Goal: Information Seeking & Learning: Learn about a topic

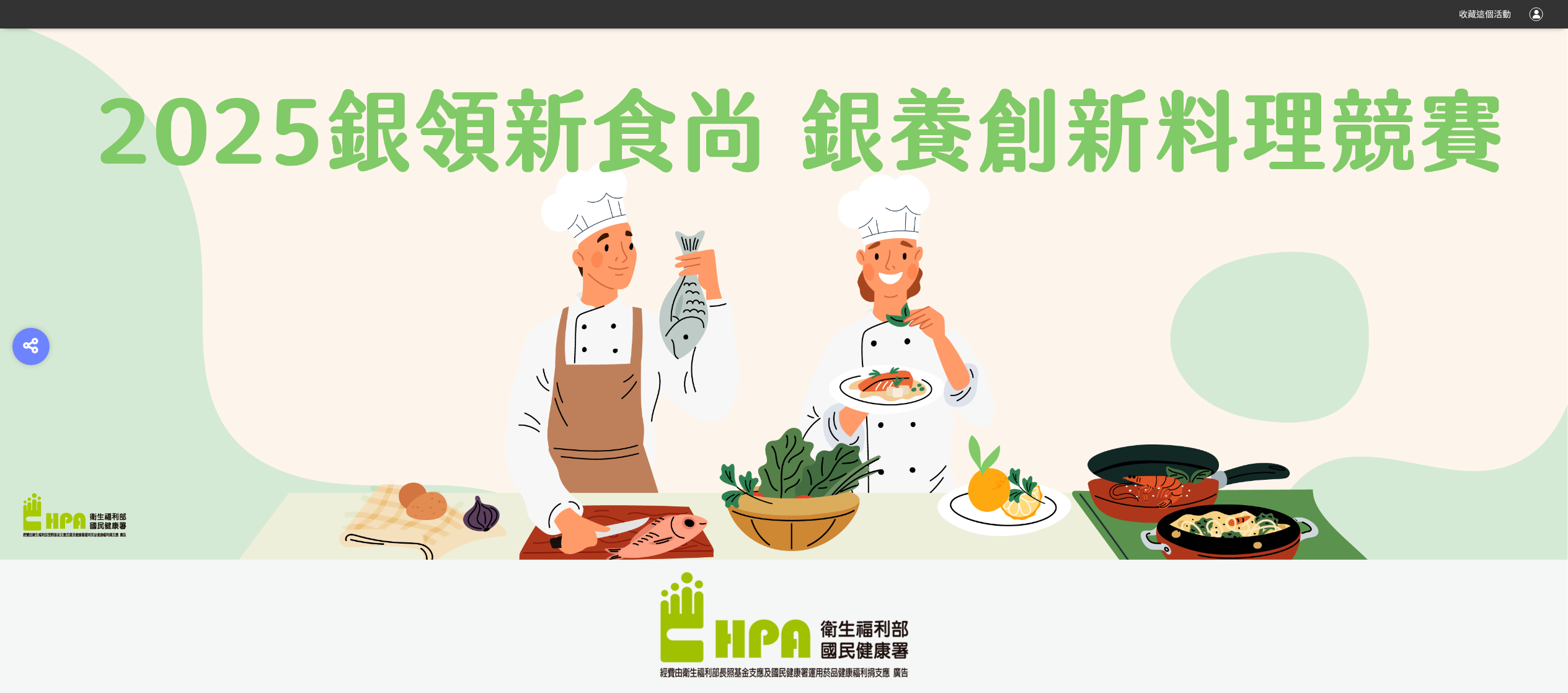
scroll to position [620, 0]
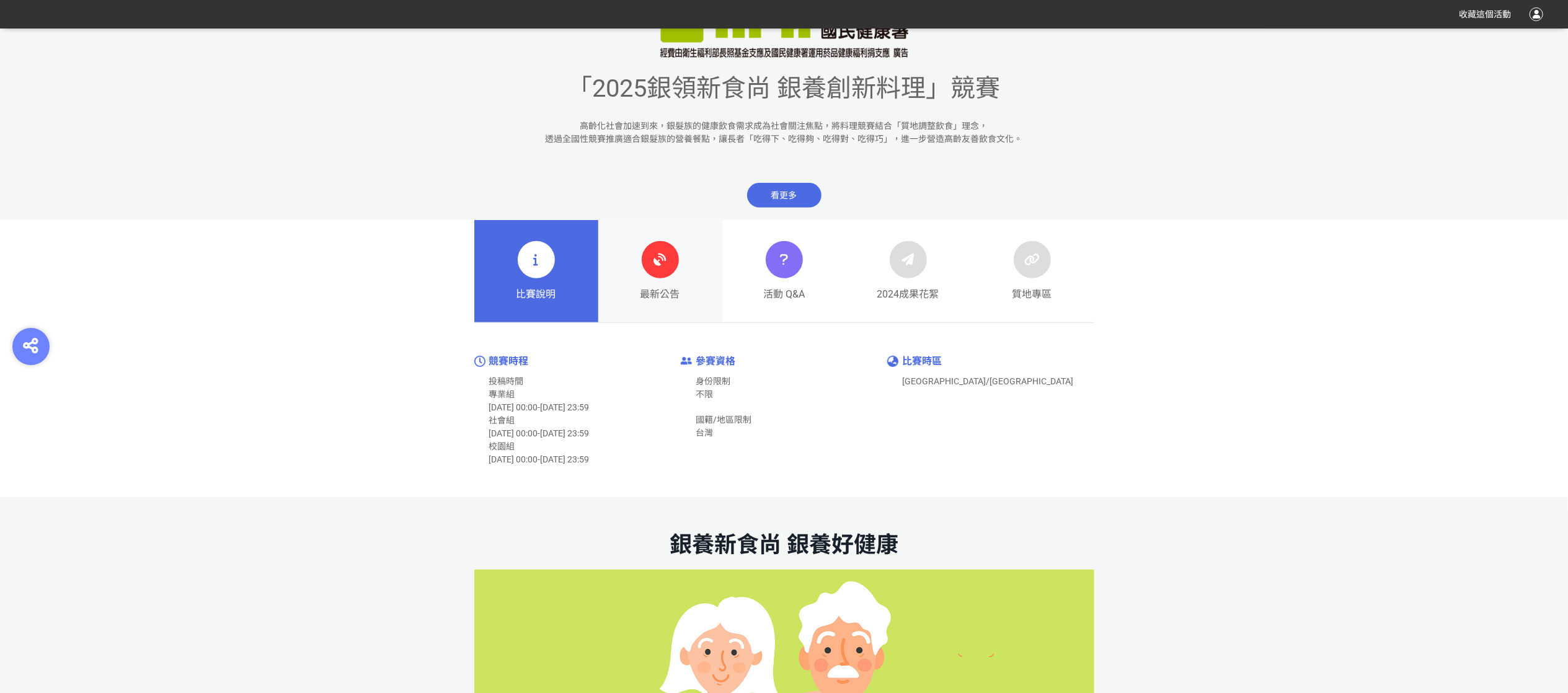
click at [675, 273] on div "最新公告" at bounding box center [660, 271] width 40 height 60
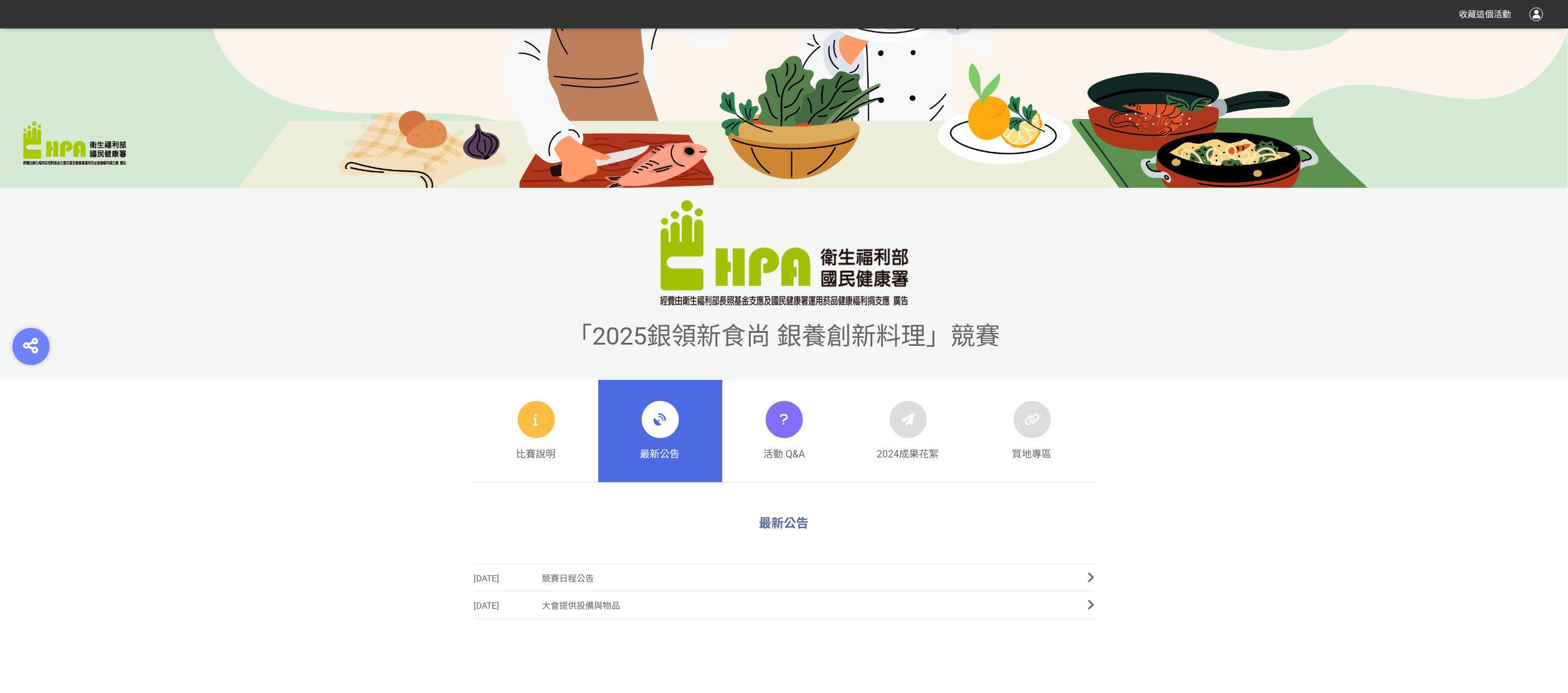
scroll to position [685, 0]
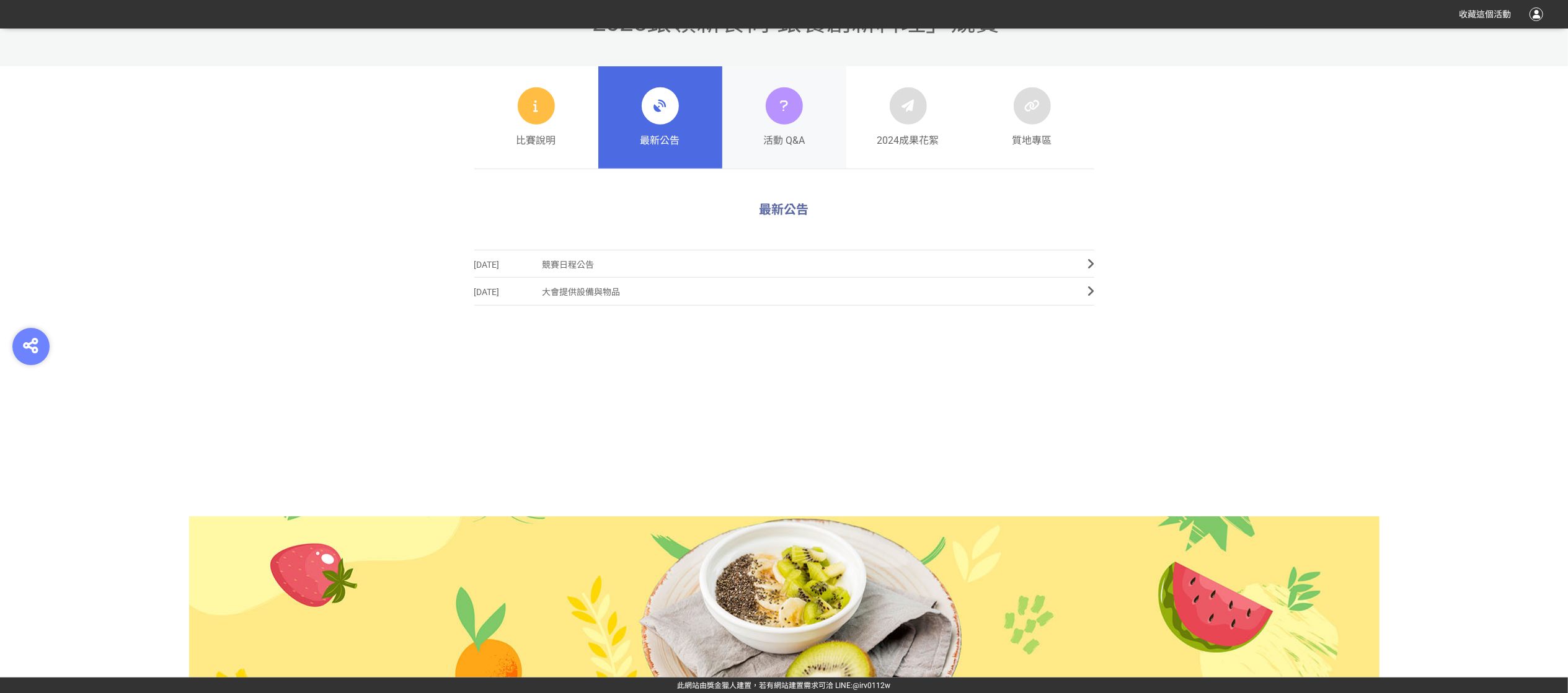
click at [794, 116] on div at bounding box center [784, 106] width 38 height 38
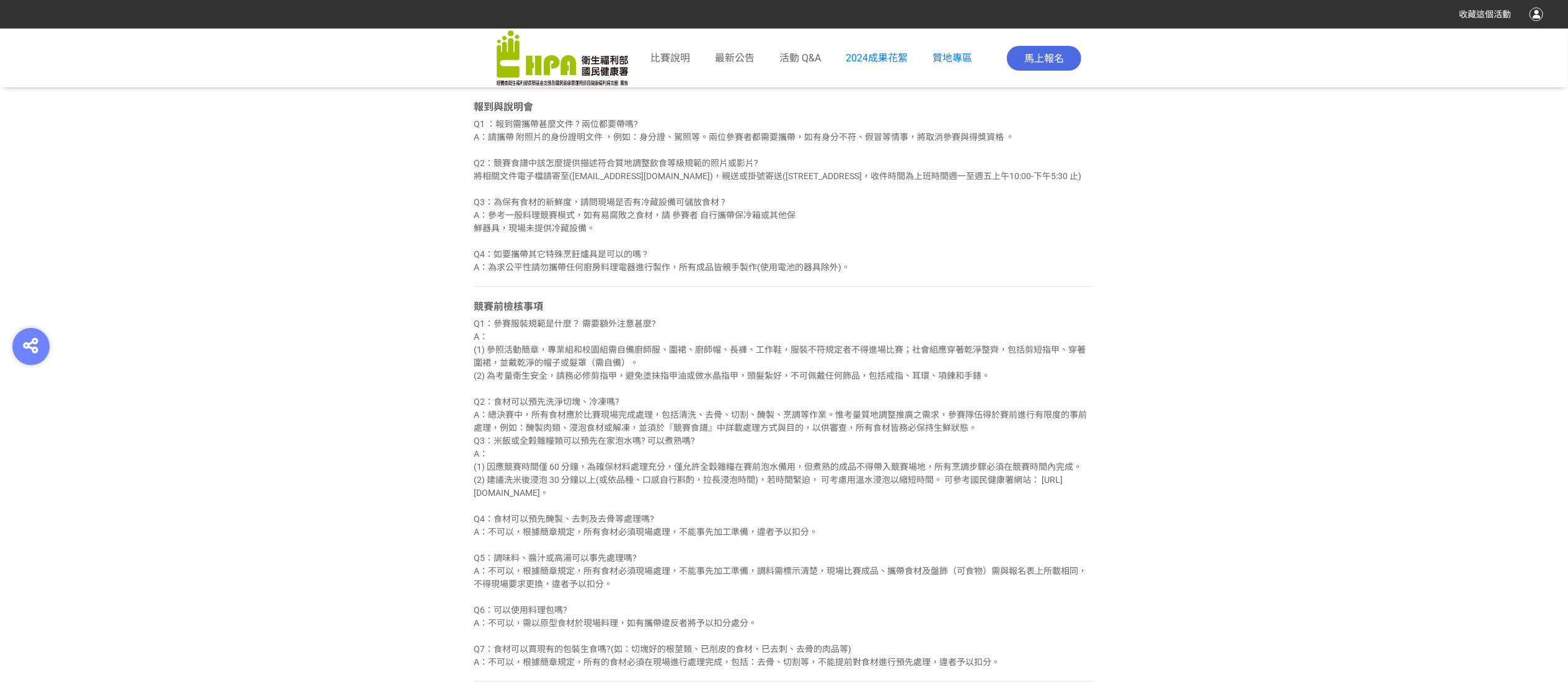
scroll to position [992, 0]
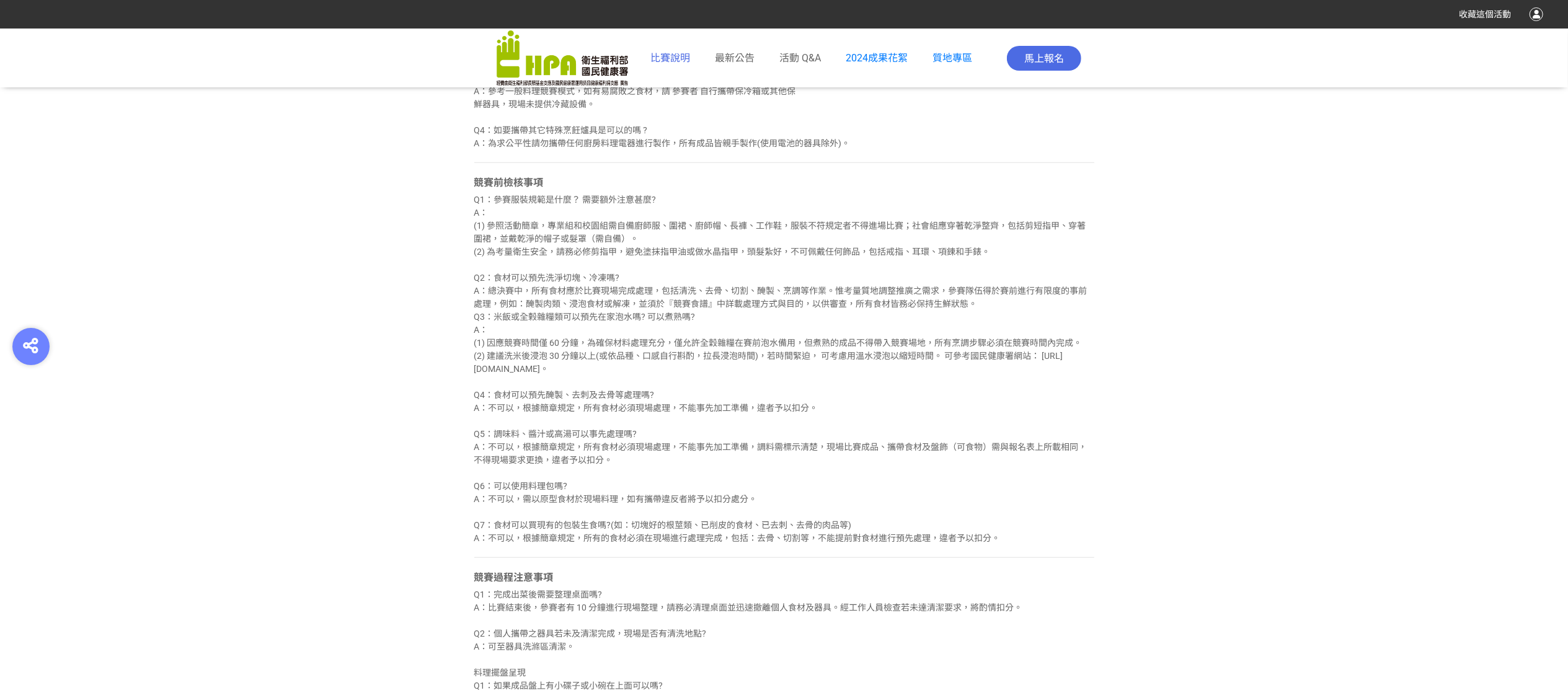
click at [662, 62] on span "比賽說明" at bounding box center [670, 58] width 40 height 12
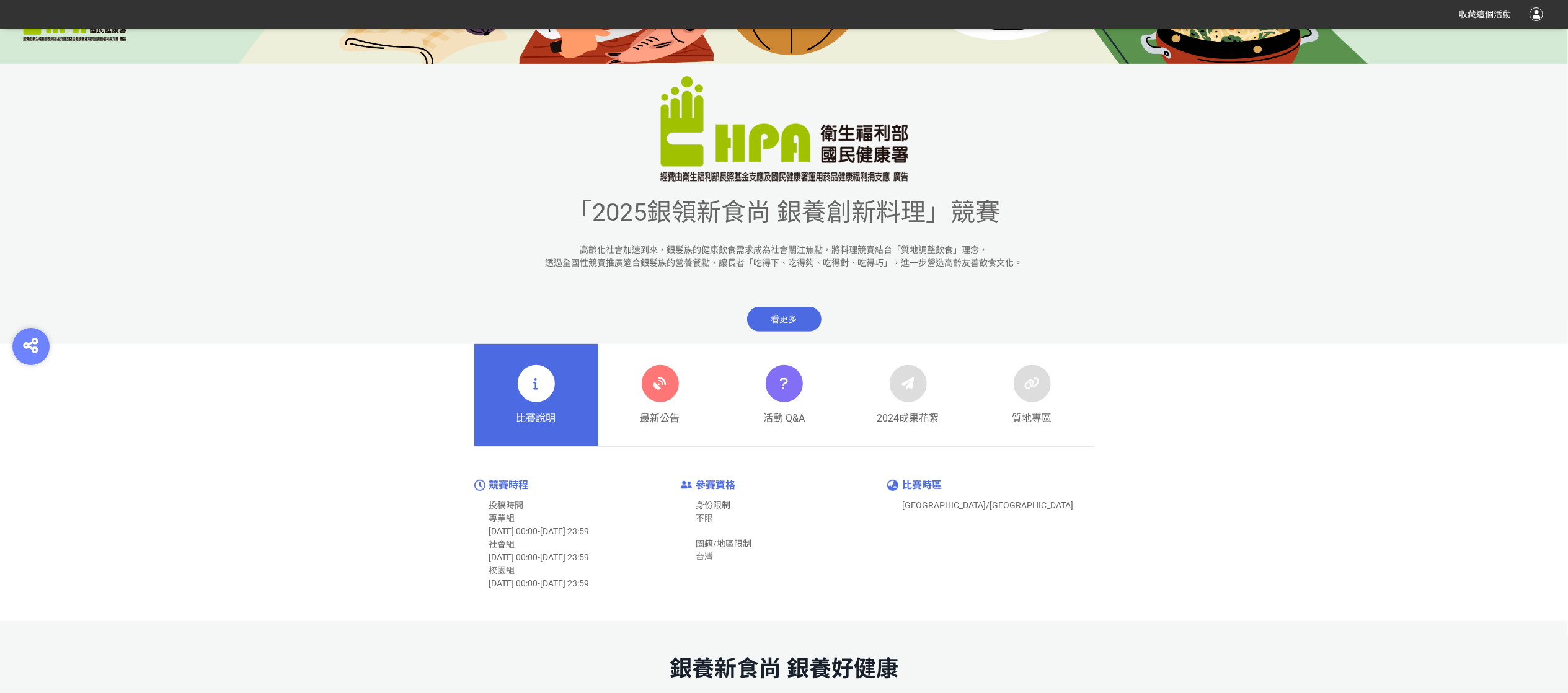
scroll to position [620, 0]
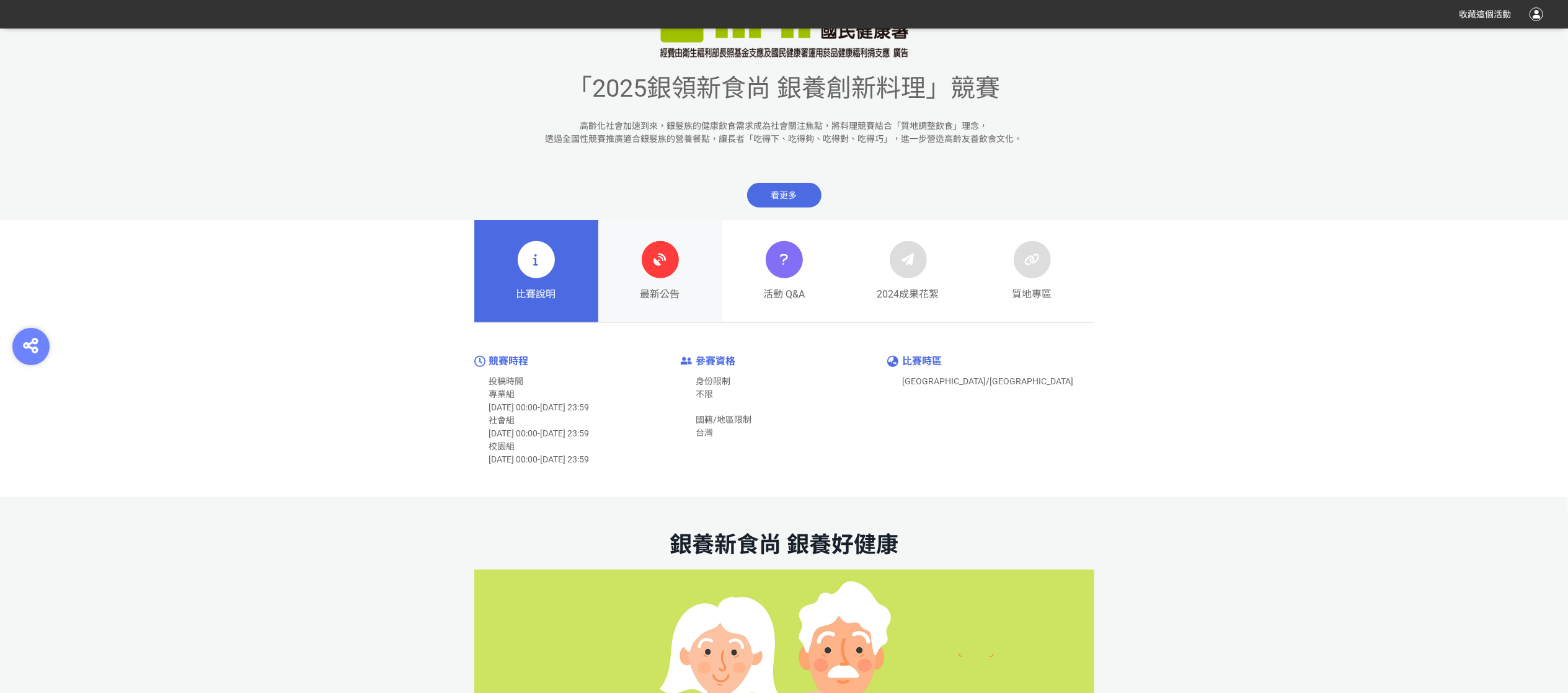
click at [657, 278] on div "最新公告" at bounding box center [660, 271] width 40 height 60
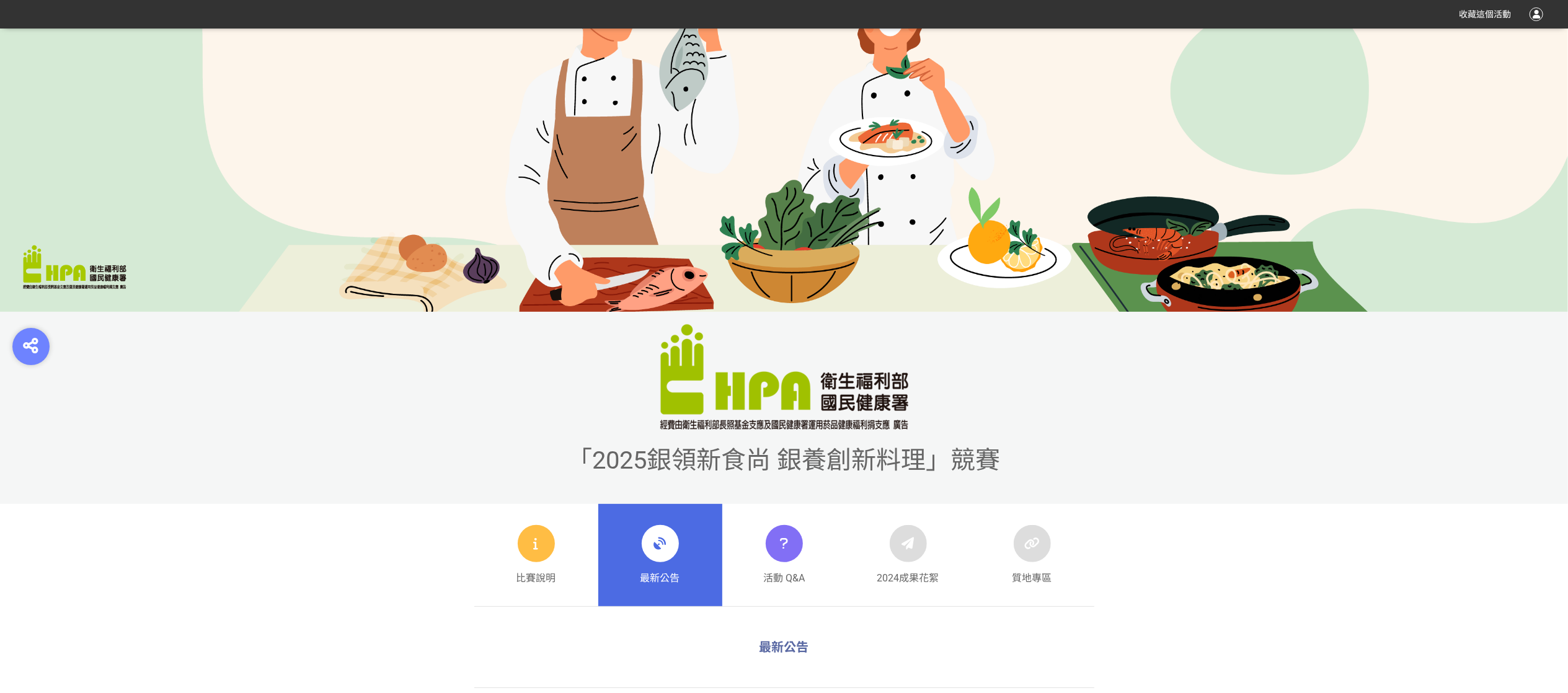
scroll to position [620, 0]
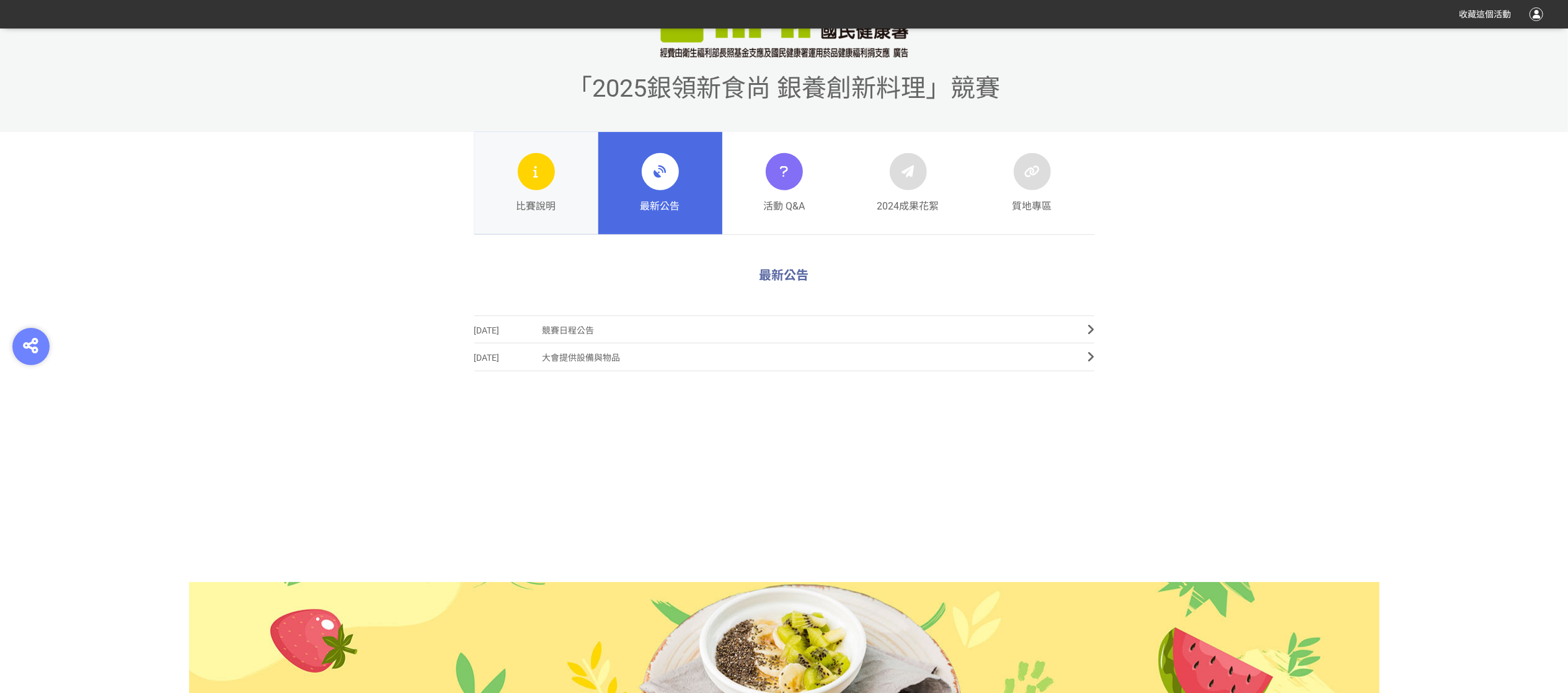
click at [524, 200] on span "比賽說明" at bounding box center [536, 206] width 40 height 15
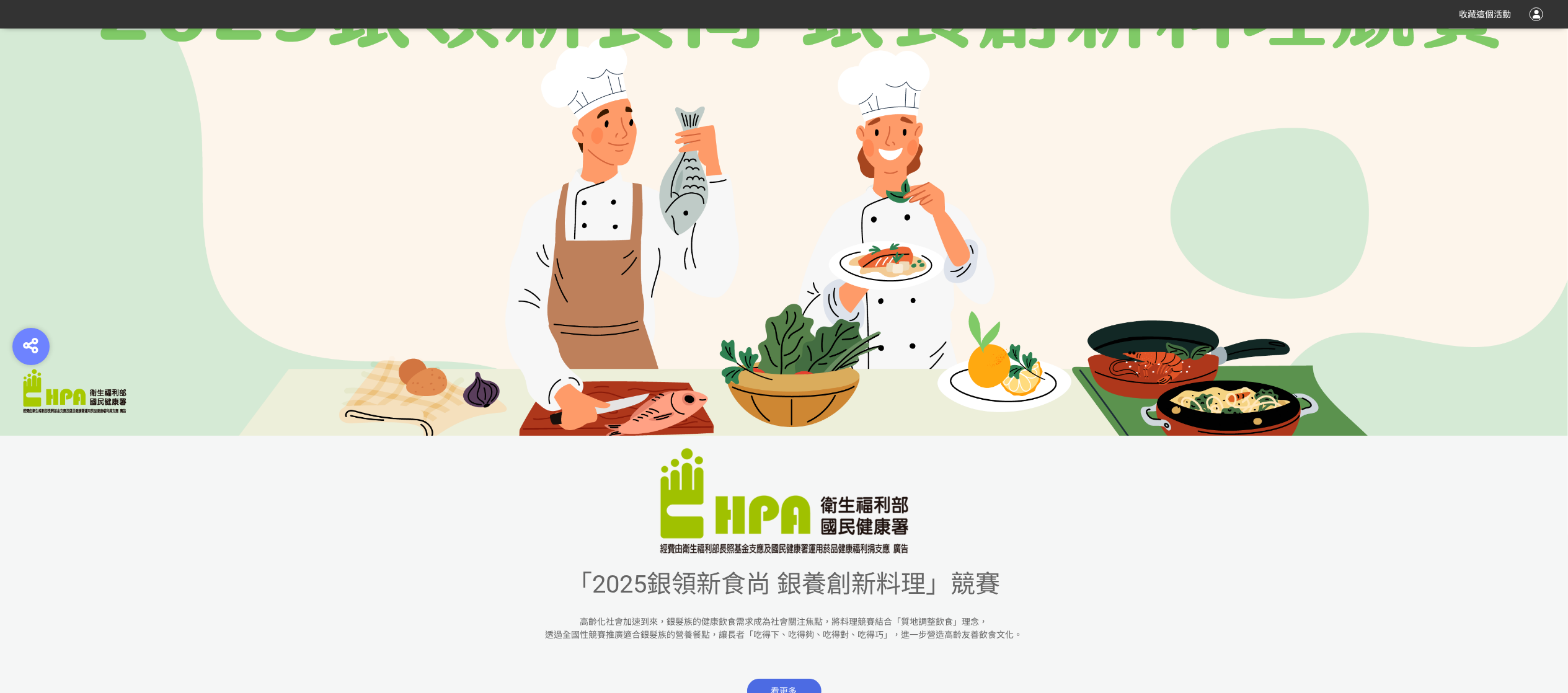
scroll to position [496, 0]
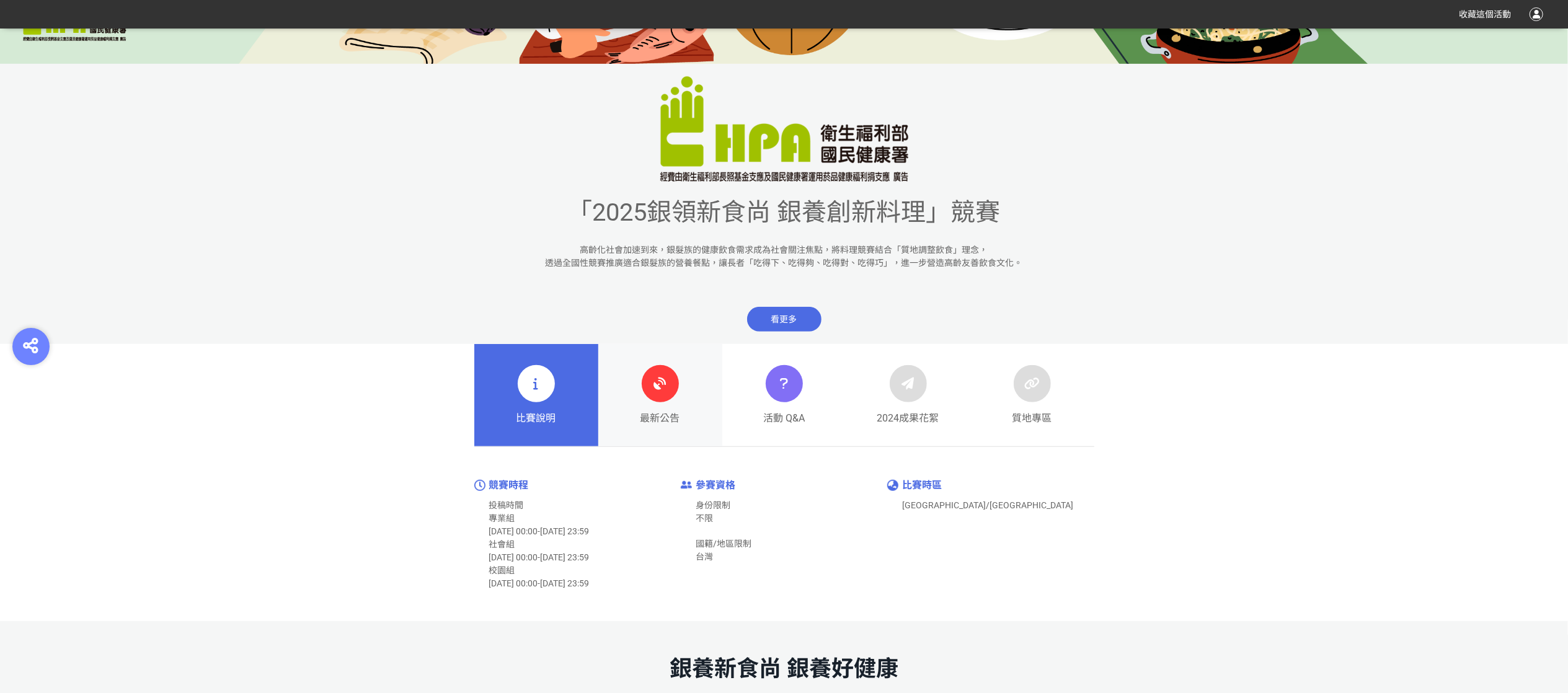
click at [655, 370] on div at bounding box center [660, 384] width 38 height 38
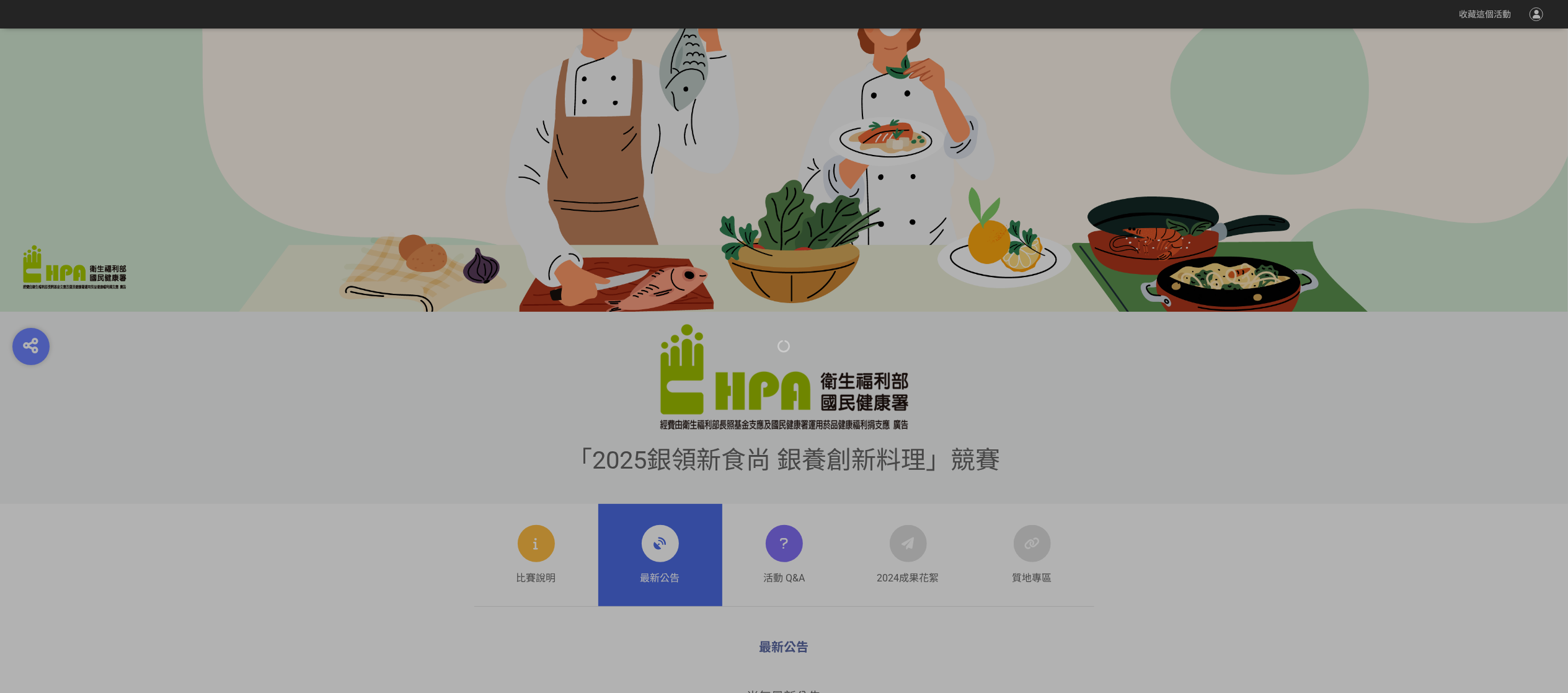
scroll to position [496, 0]
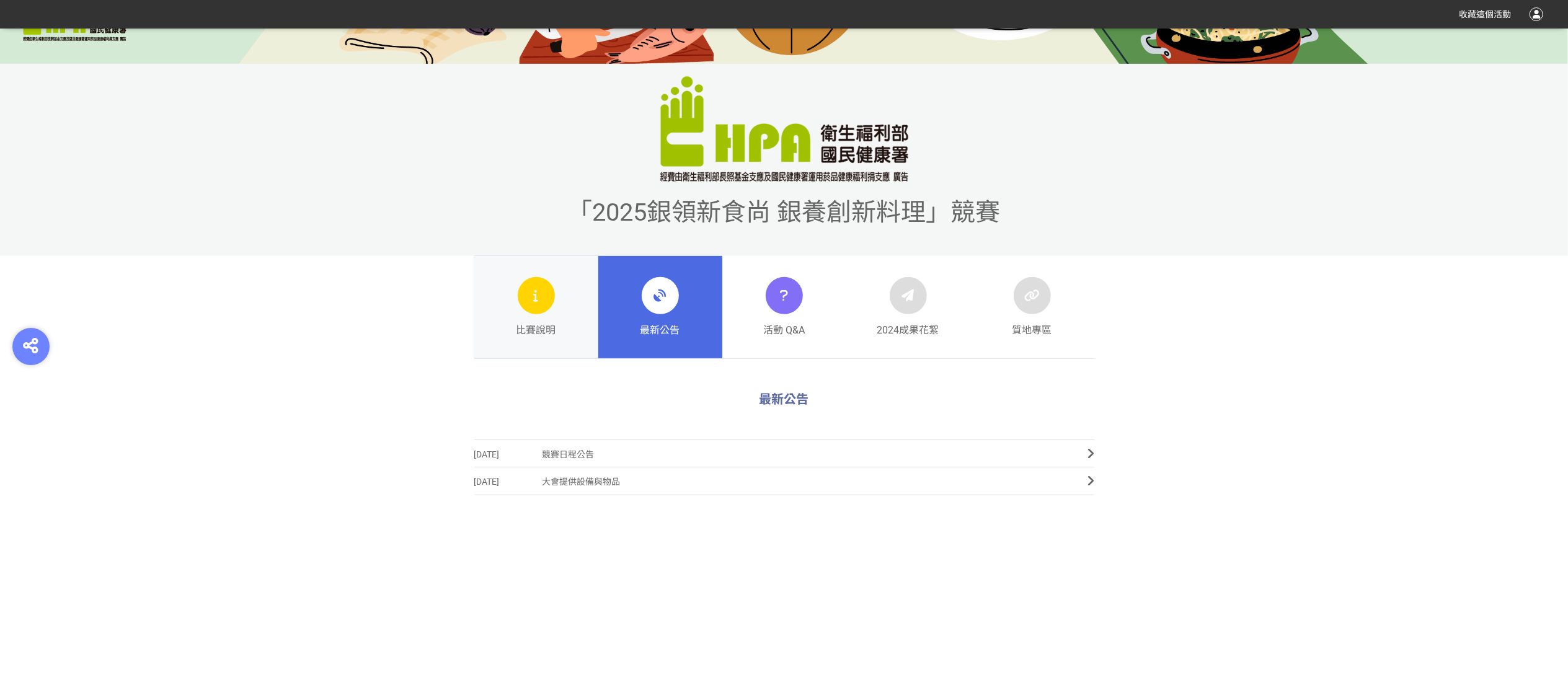
click at [527, 304] on div at bounding box center [537, 296] width 38 height 38
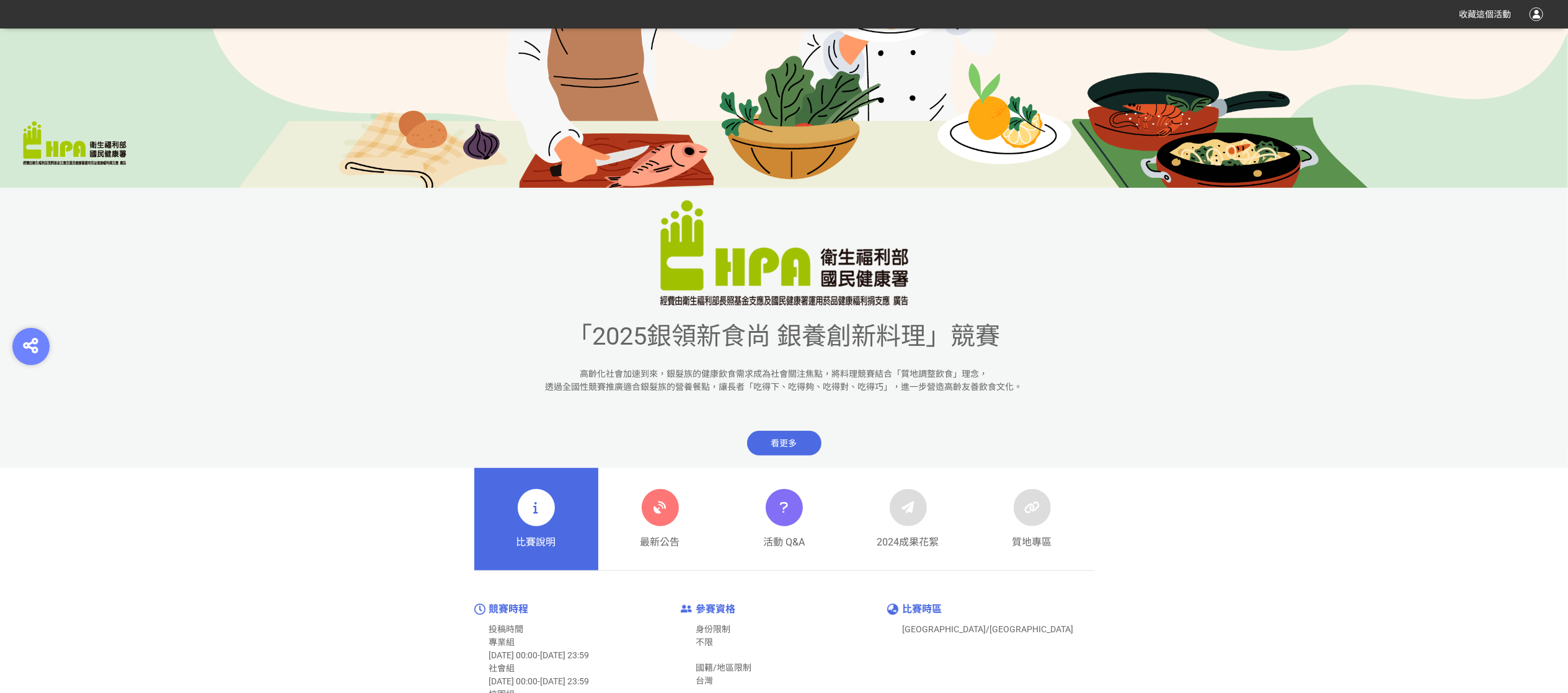
scroll to position [620, 0]
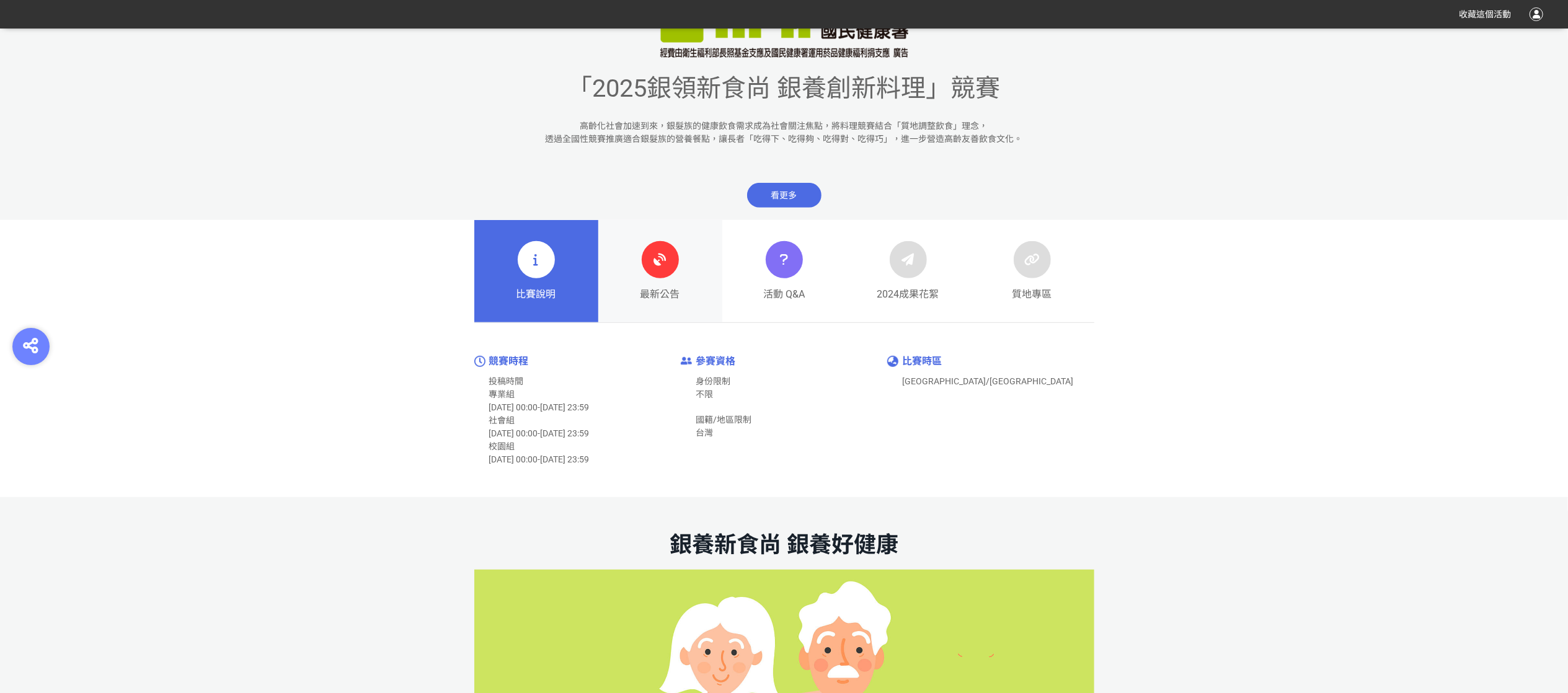
click at [663, 279] on div "最新公告" at bounding box center [660, 271] width 40 height 60
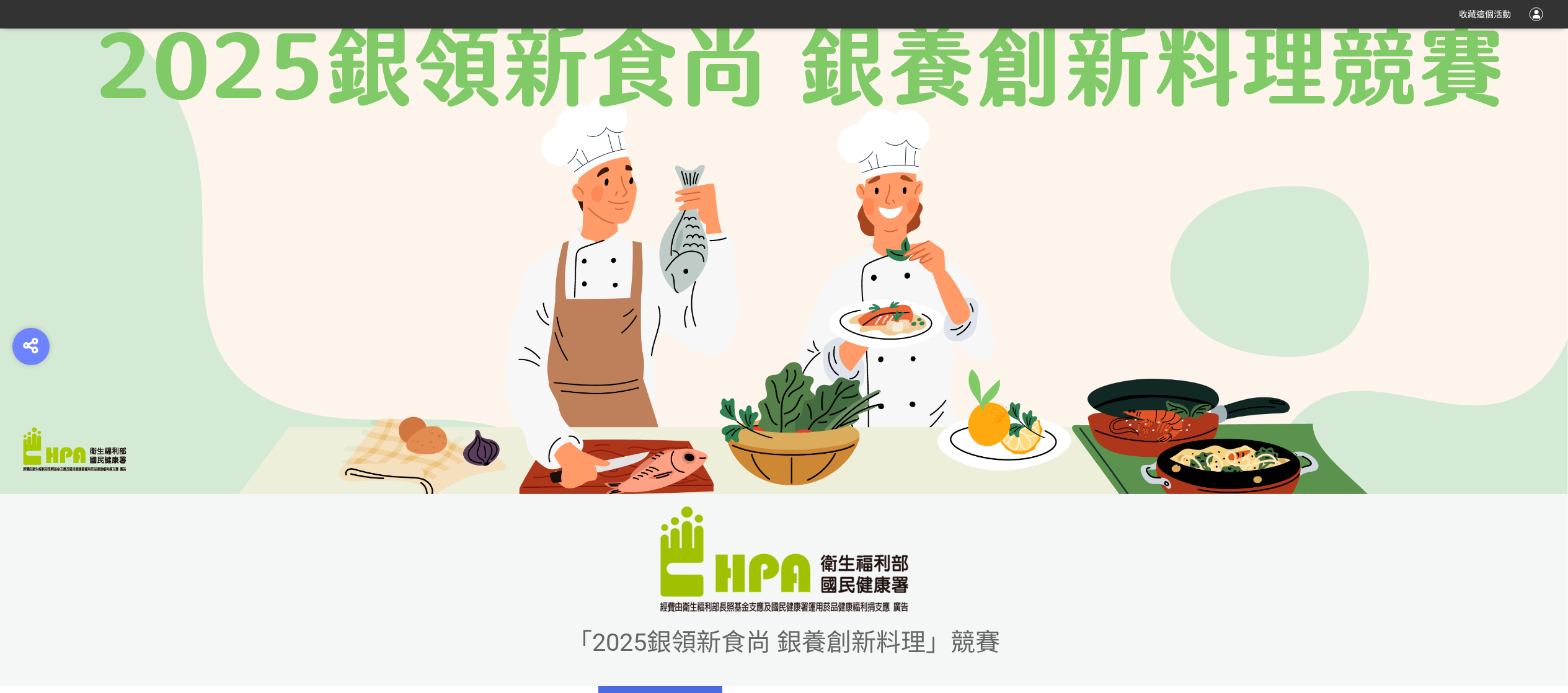
scroll to position [313, 0]
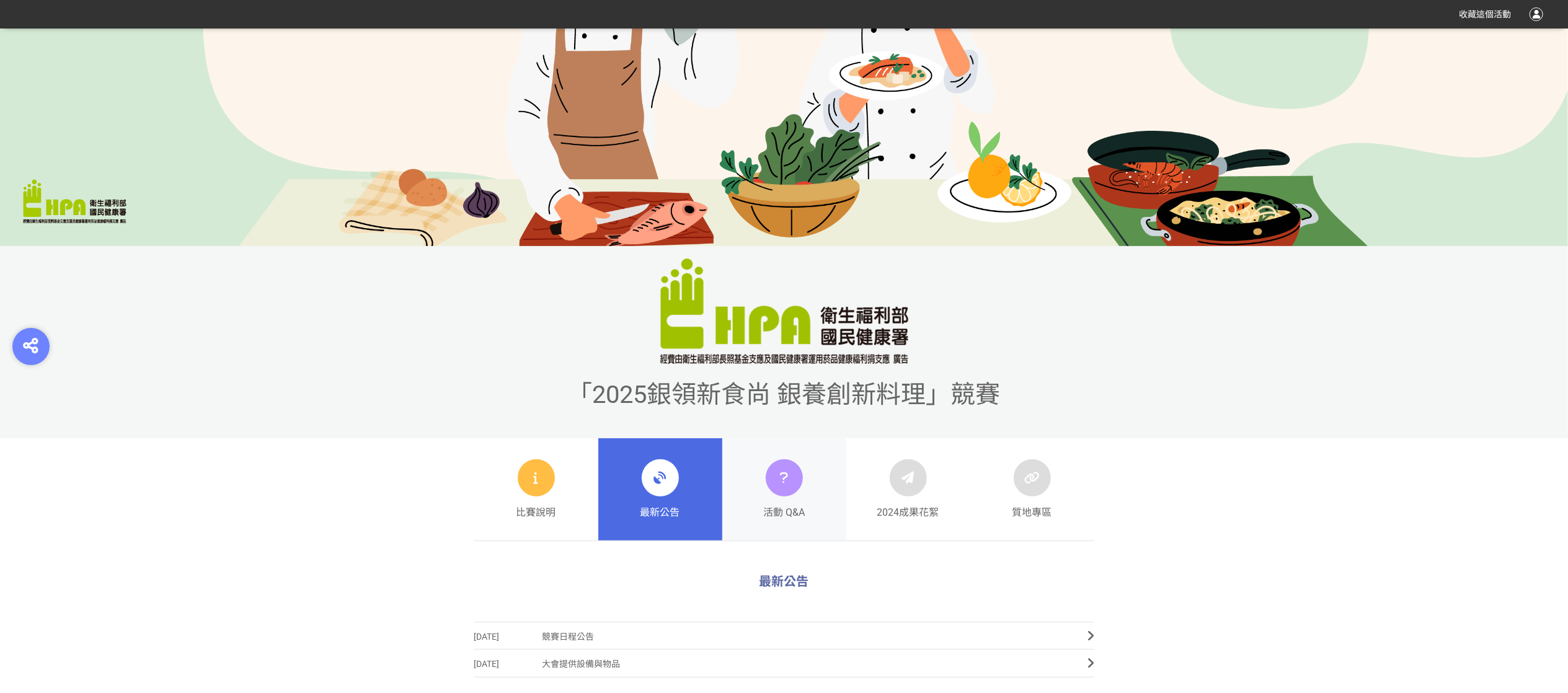
click at [775, 478] on icon at bounding box center [784, 477] width 18 height 23
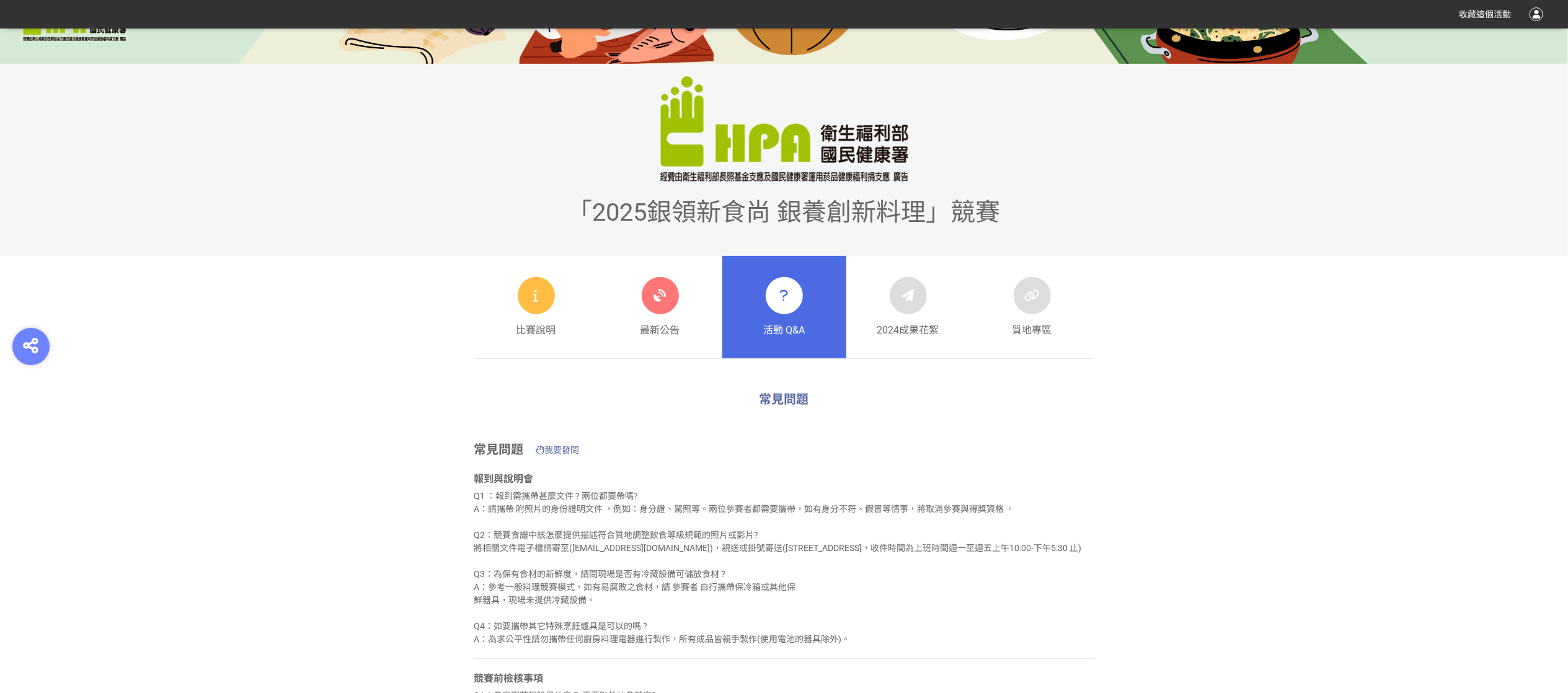
scroll to position [620, 0]
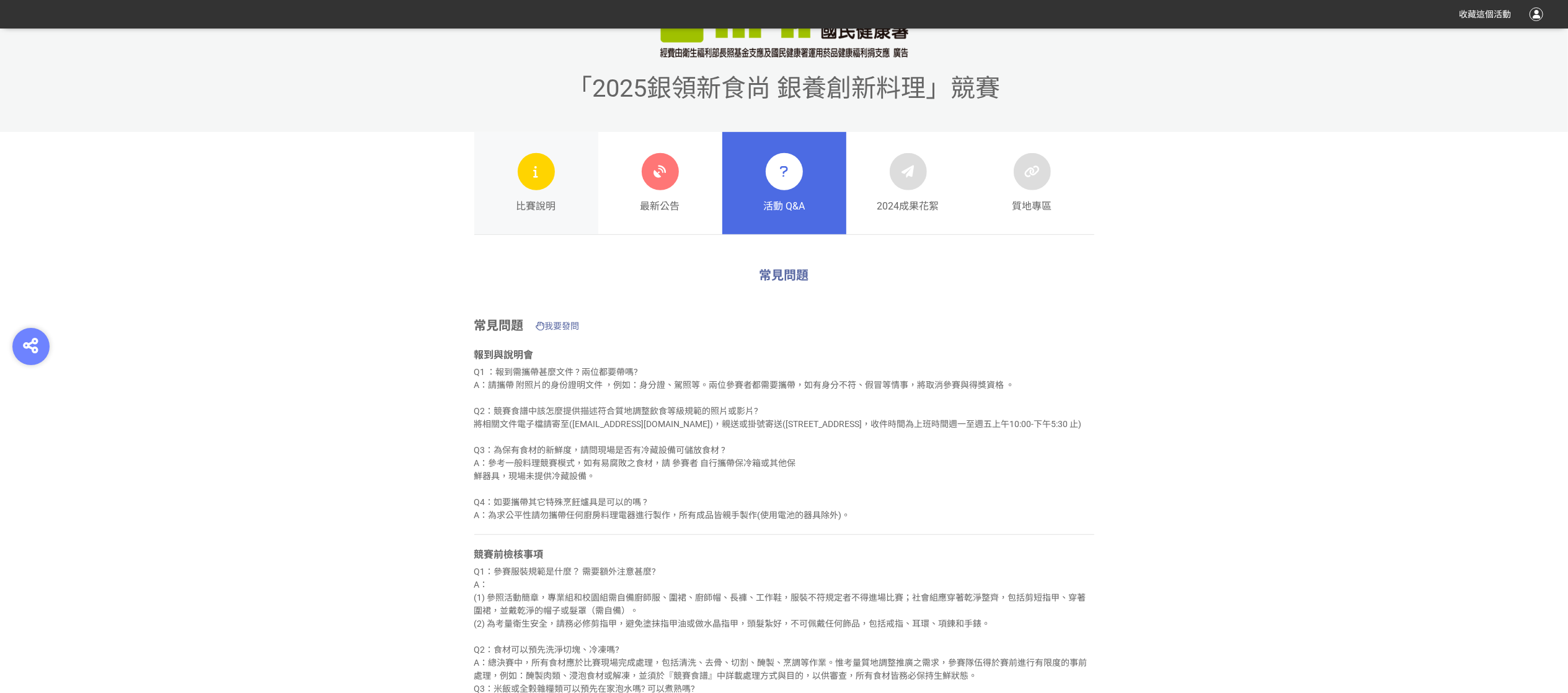
click at [518, 165] on div at bounding box center [537, 172] width 38 height 38
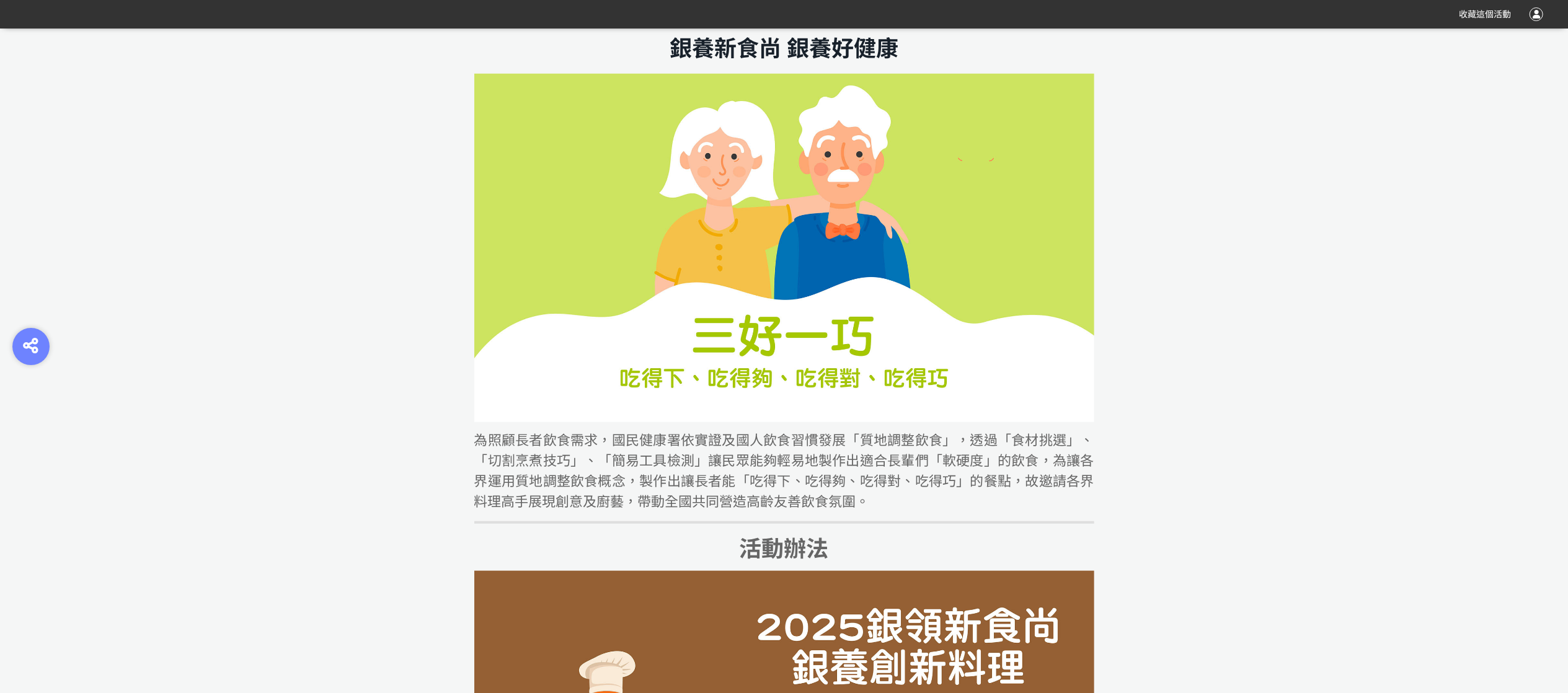
scroll to position [620, 0]
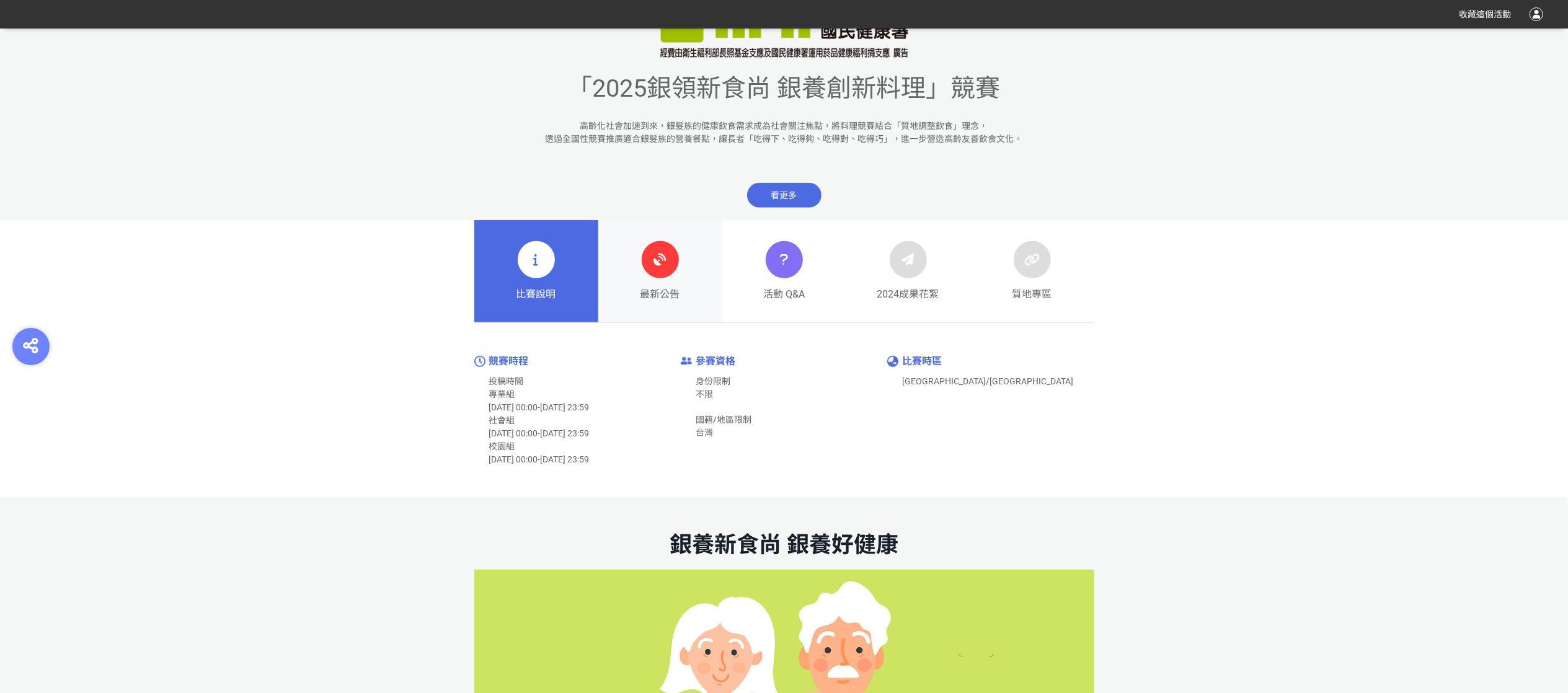
click at [690, 292] on link "最新公告" at bounding box center [659, 272] width 124 height 103
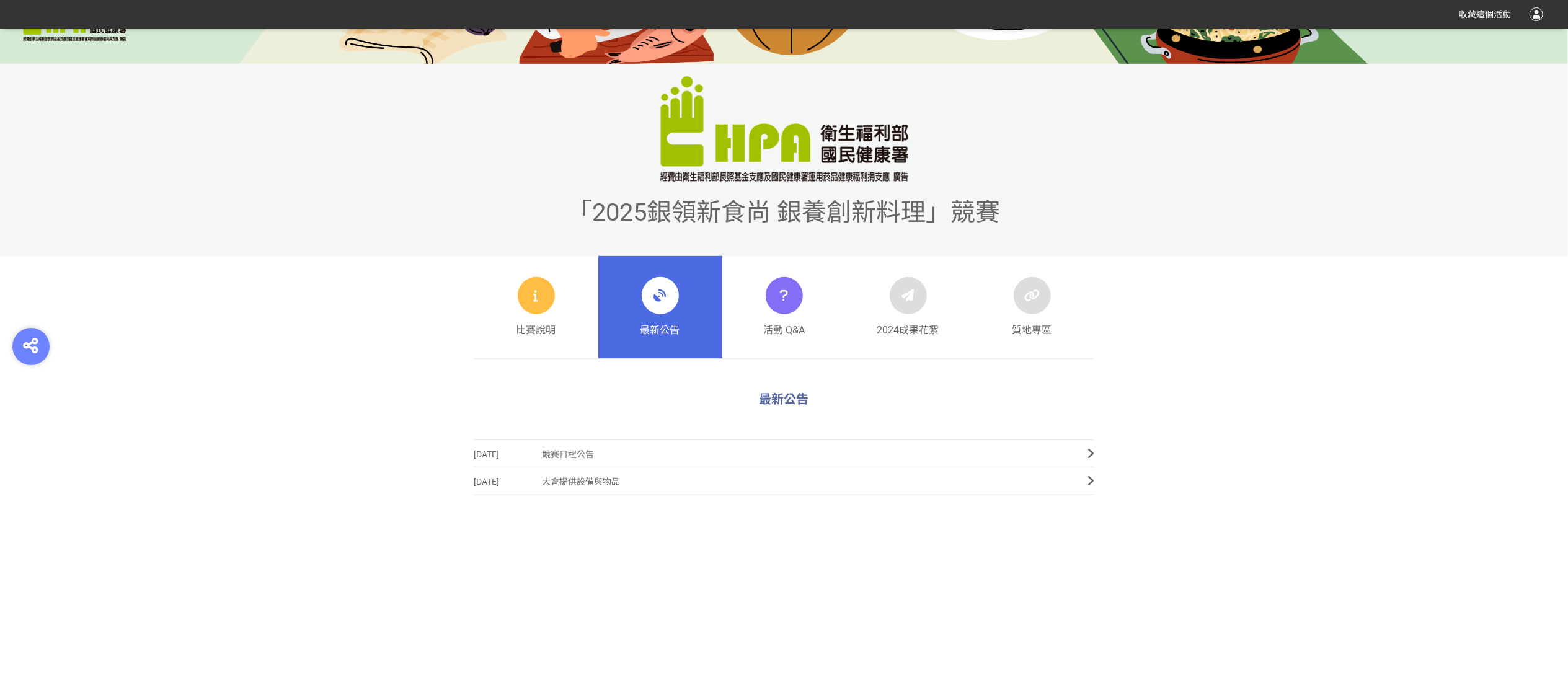
scroll to position [248, 0]
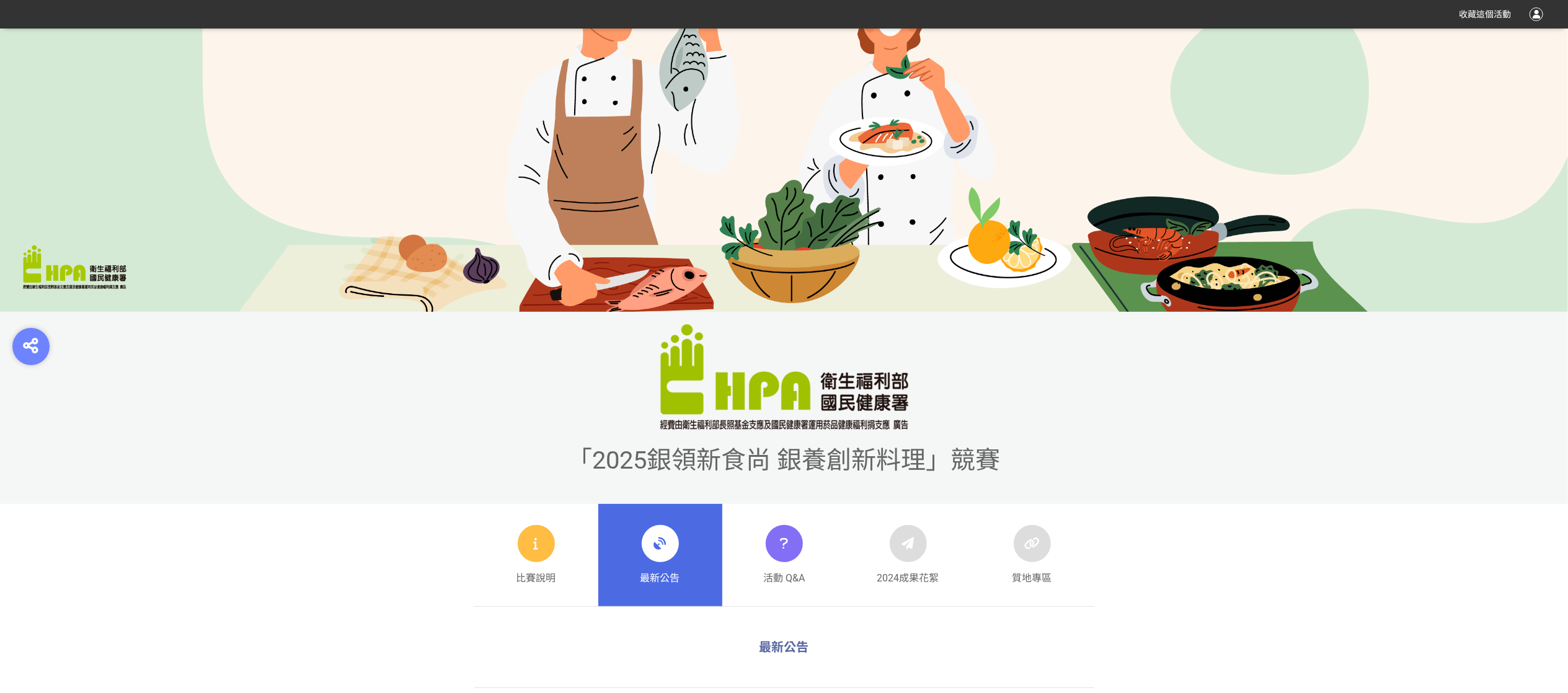
click at [673, 547] on div at bounding box center [660, 544] width 38 height 38
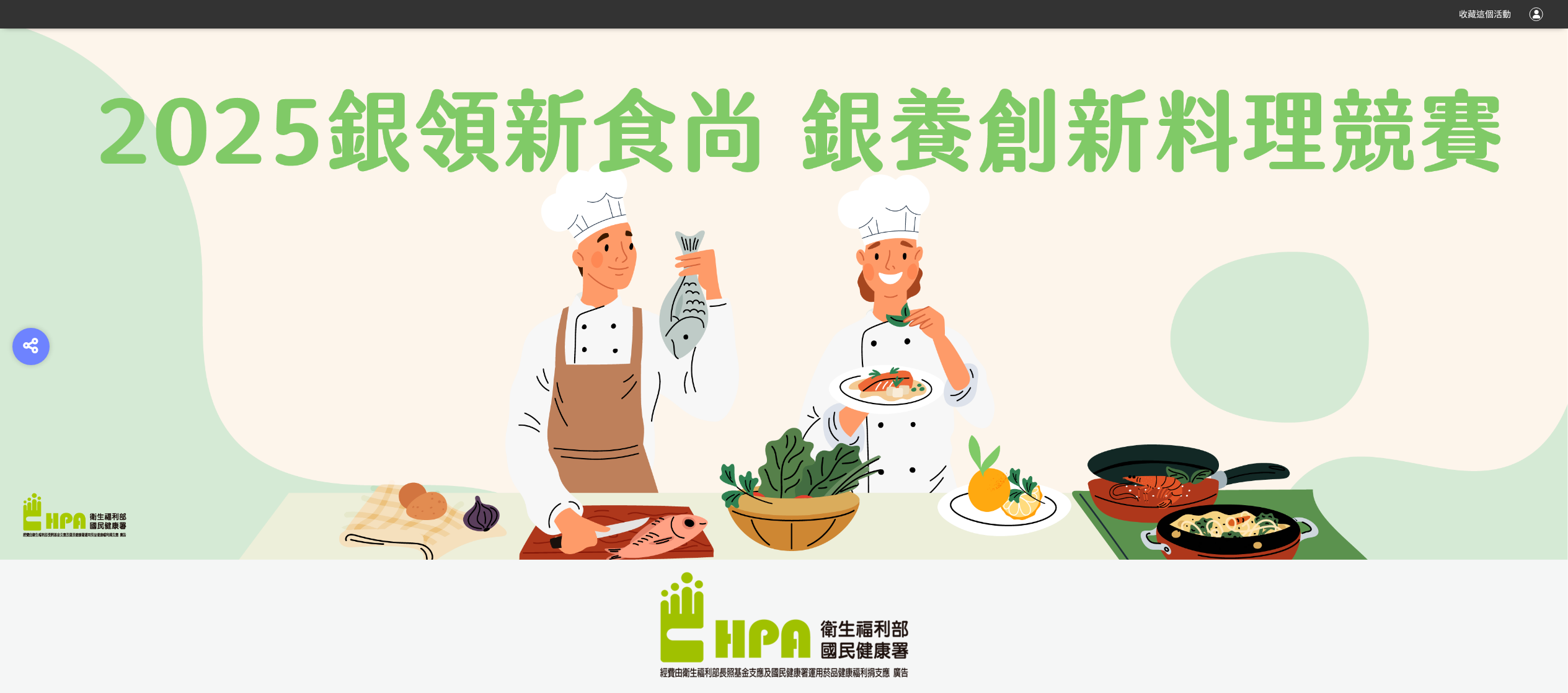
scroll to position [372, 0]
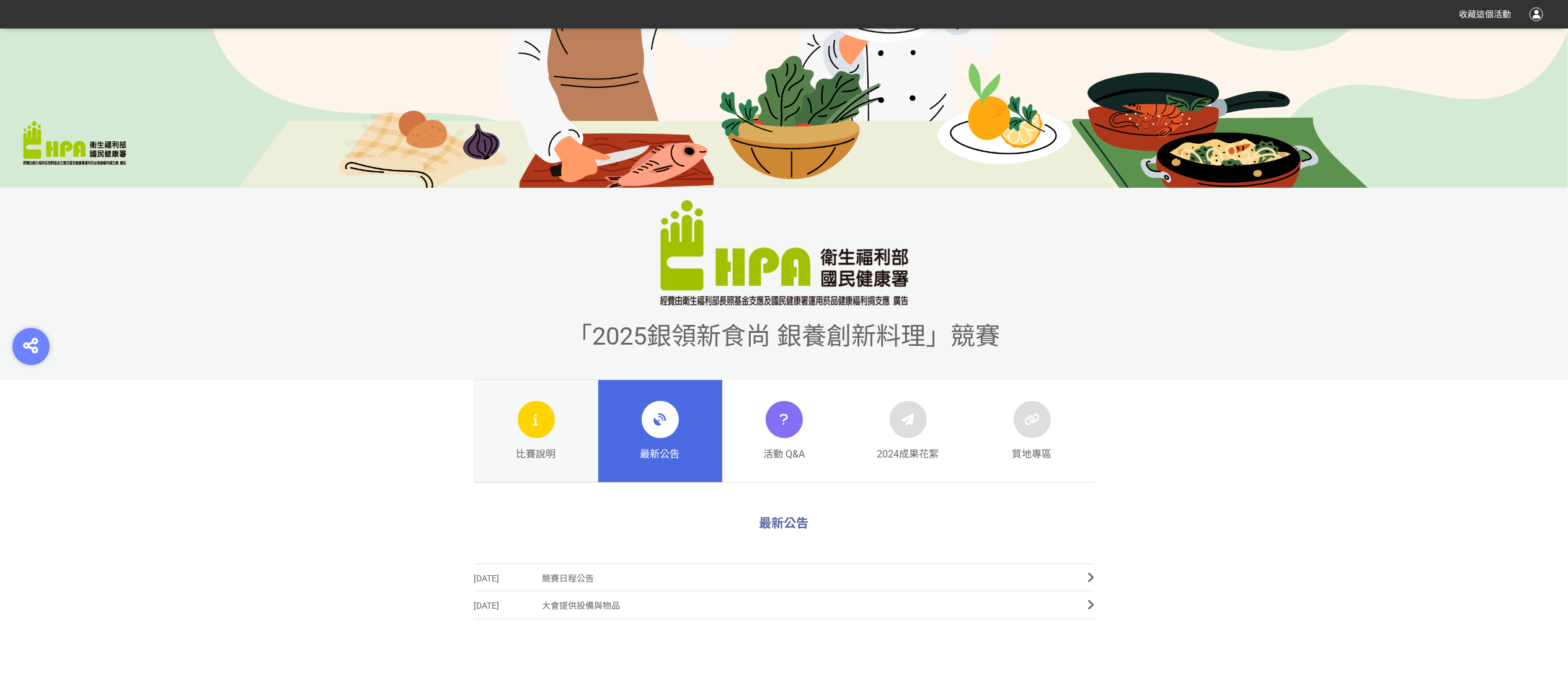
click at [512, 438] on link "比賽說明" at bounding box center [536, 431] width 124 height 103
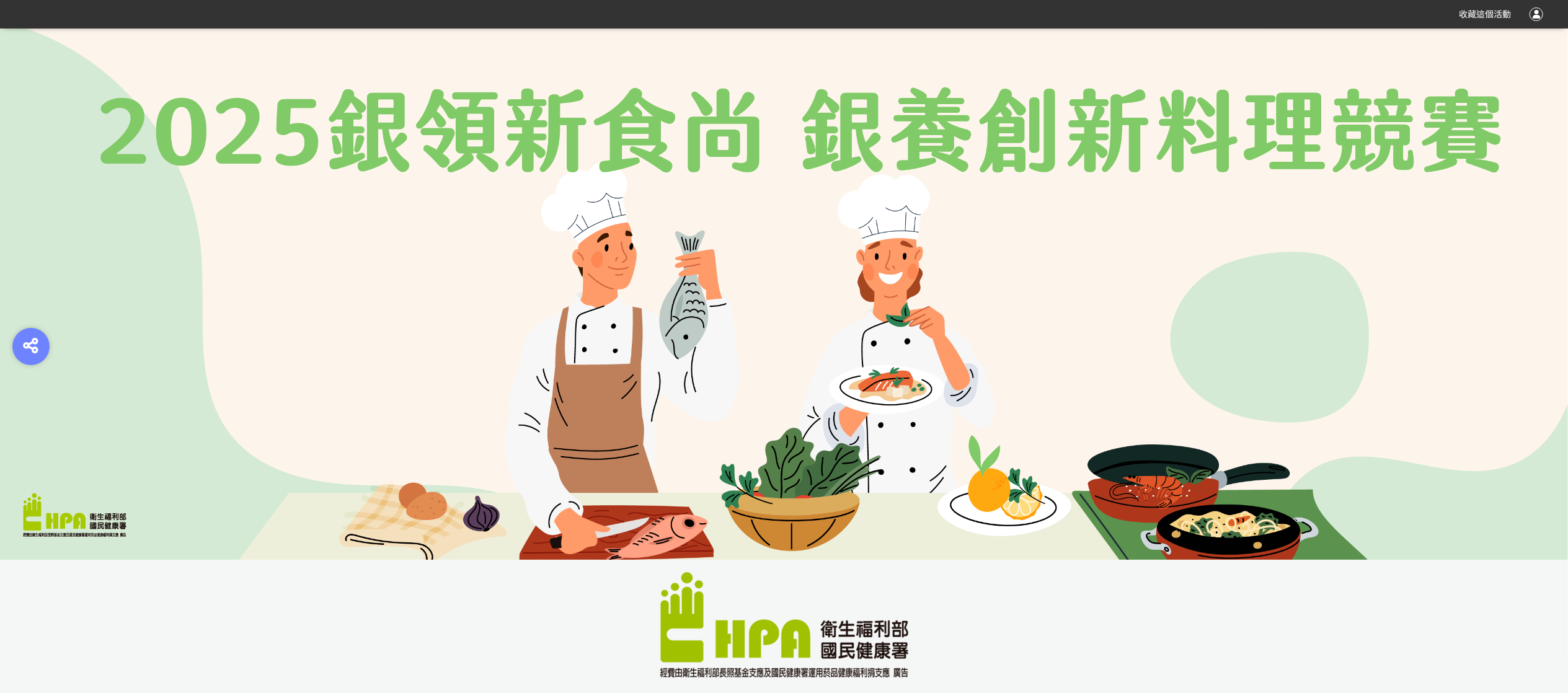
scroll to position [496, 0]
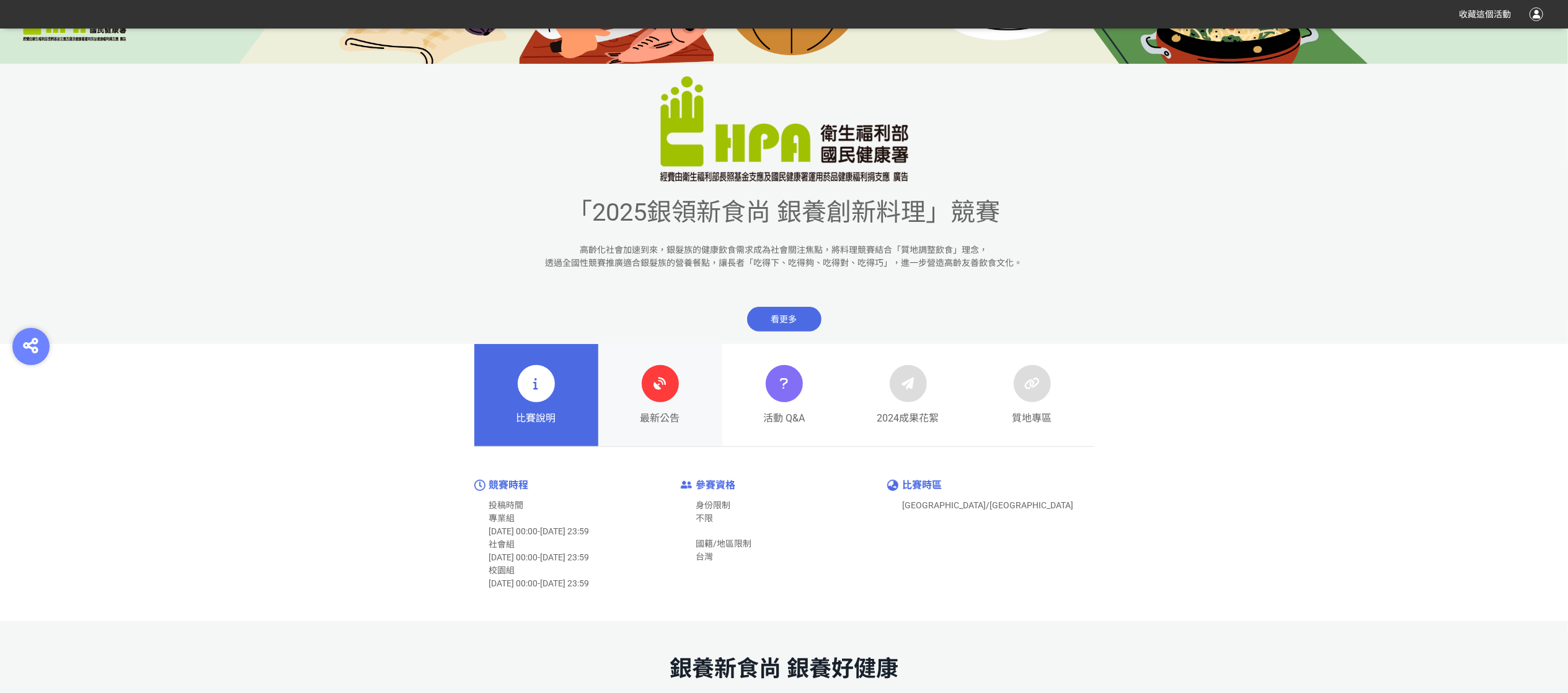
click at [659, 390] on icon at bounding box center [659, 384] width 23 height 23
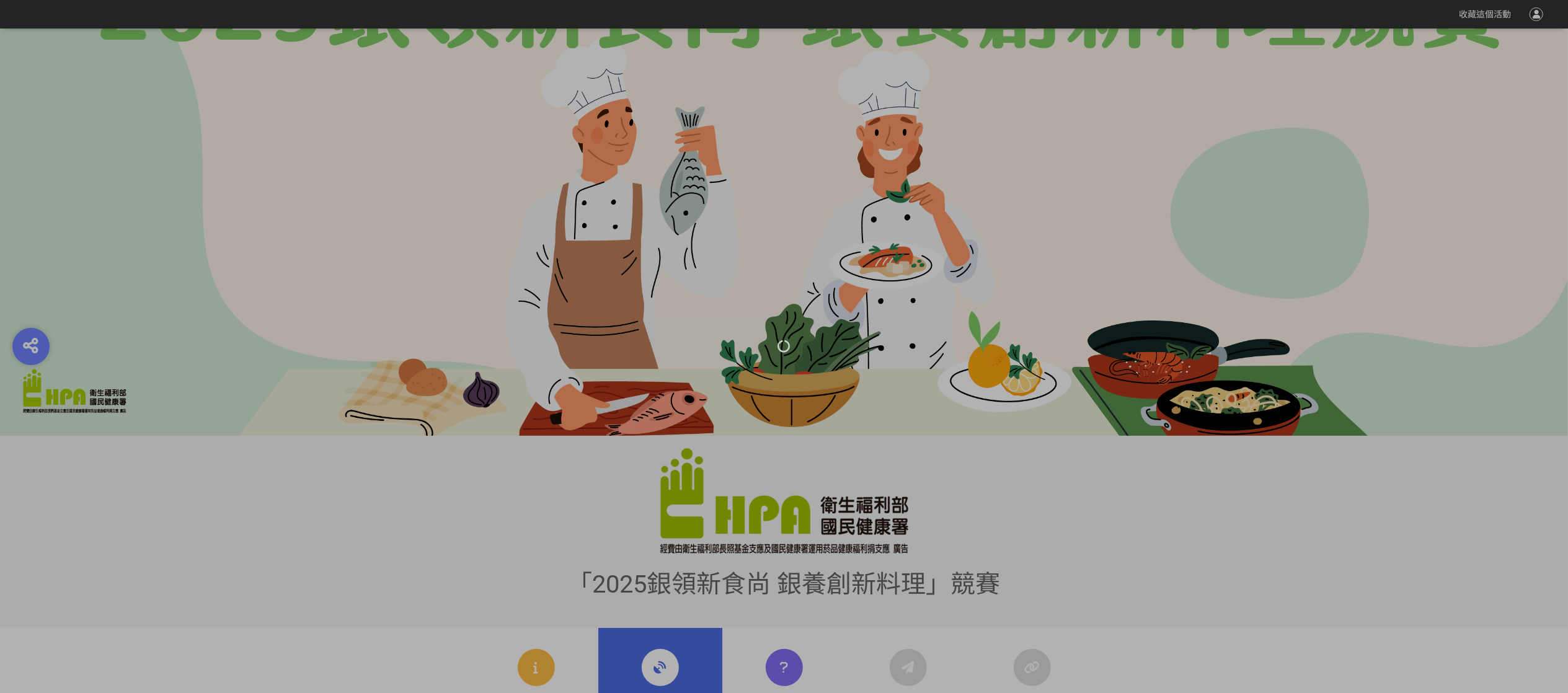
scroll to position [620, 0]
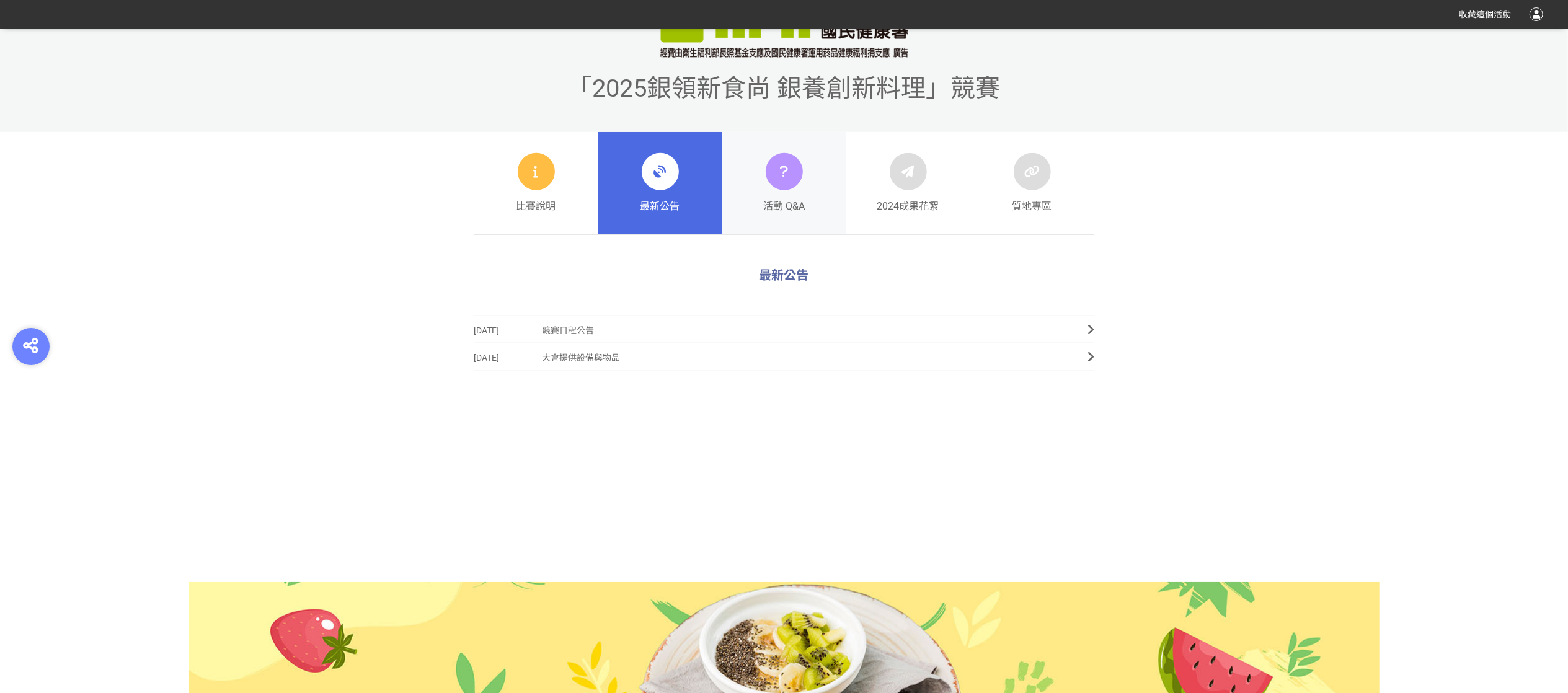
click at [792, 185] on div at bounding box center [784, 172] width 38 height 38
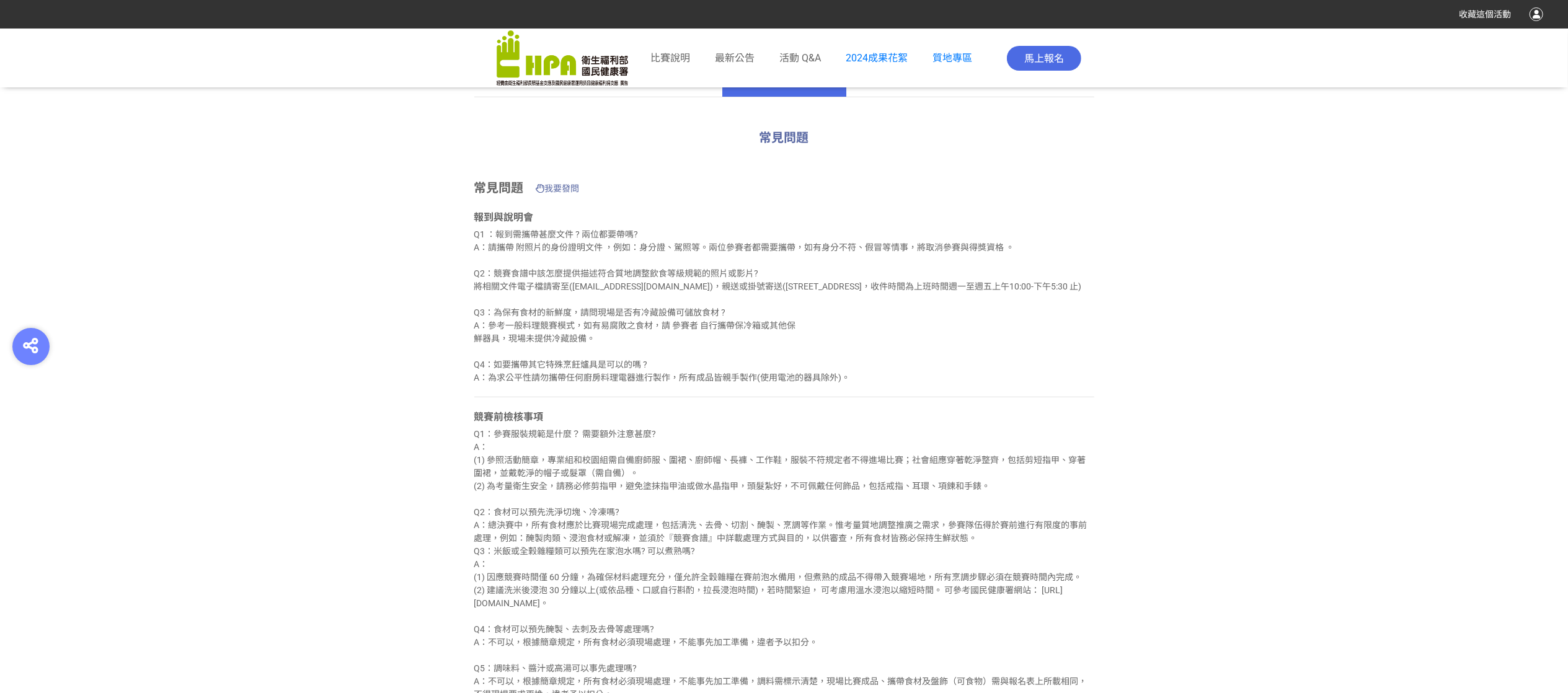
scroll to position [2256, 0]
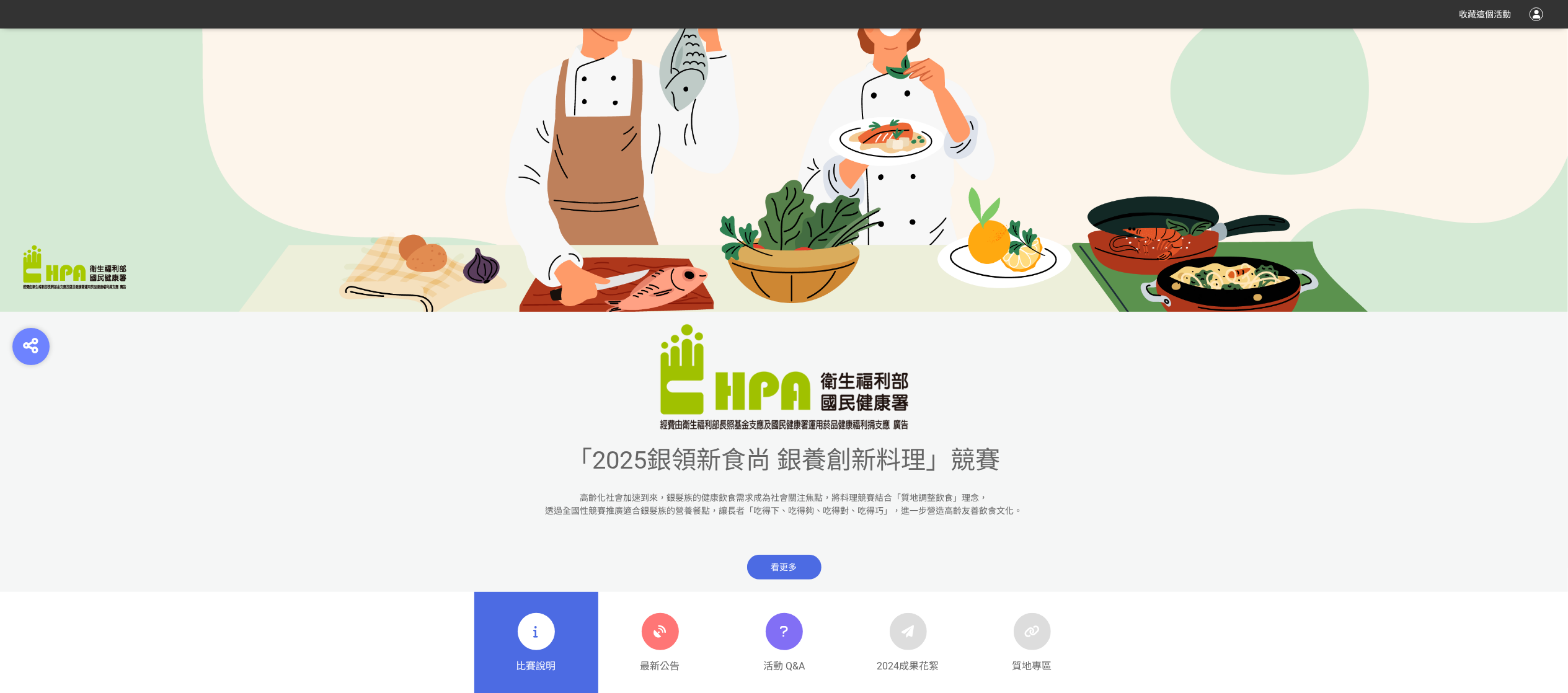
scroll to position [372, 0]
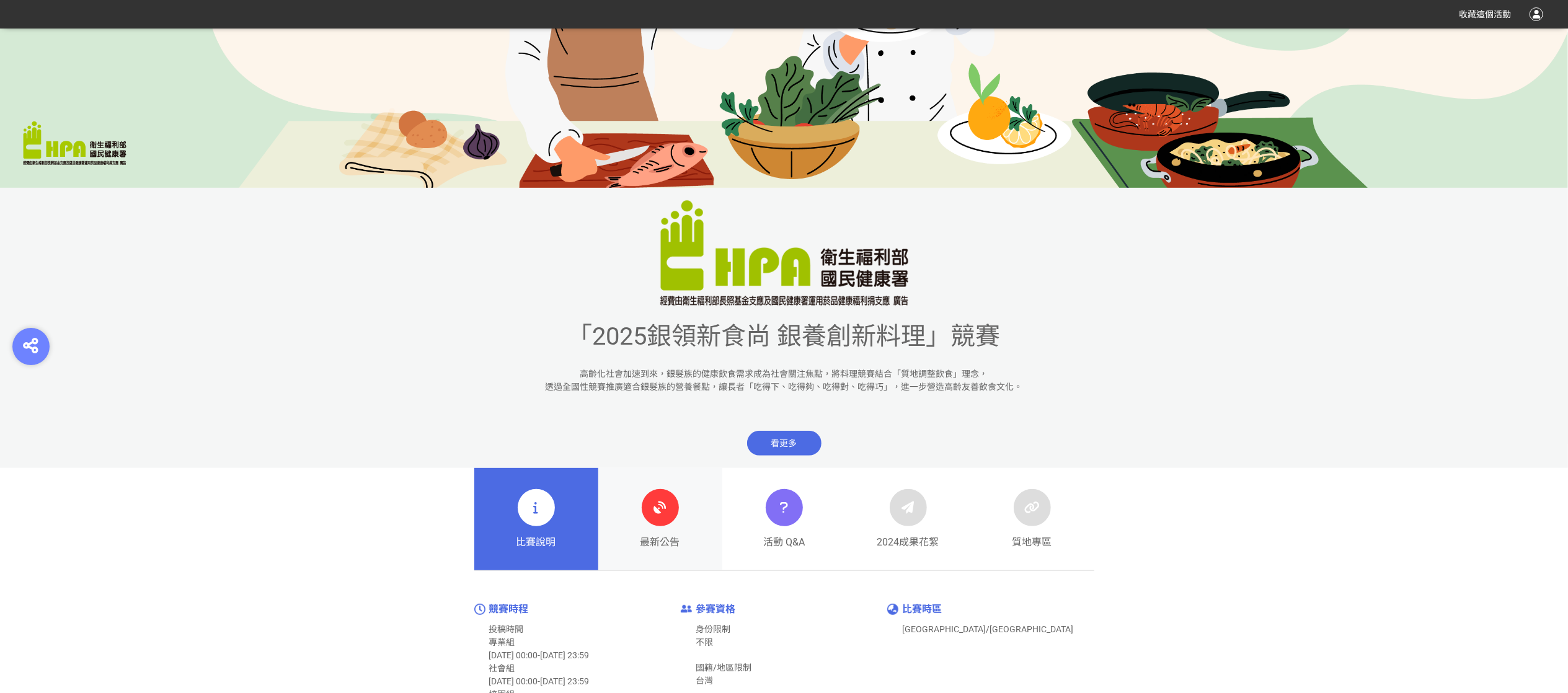
click at [663, 519] on div at bounding box center [660, 508] width 38 height 38
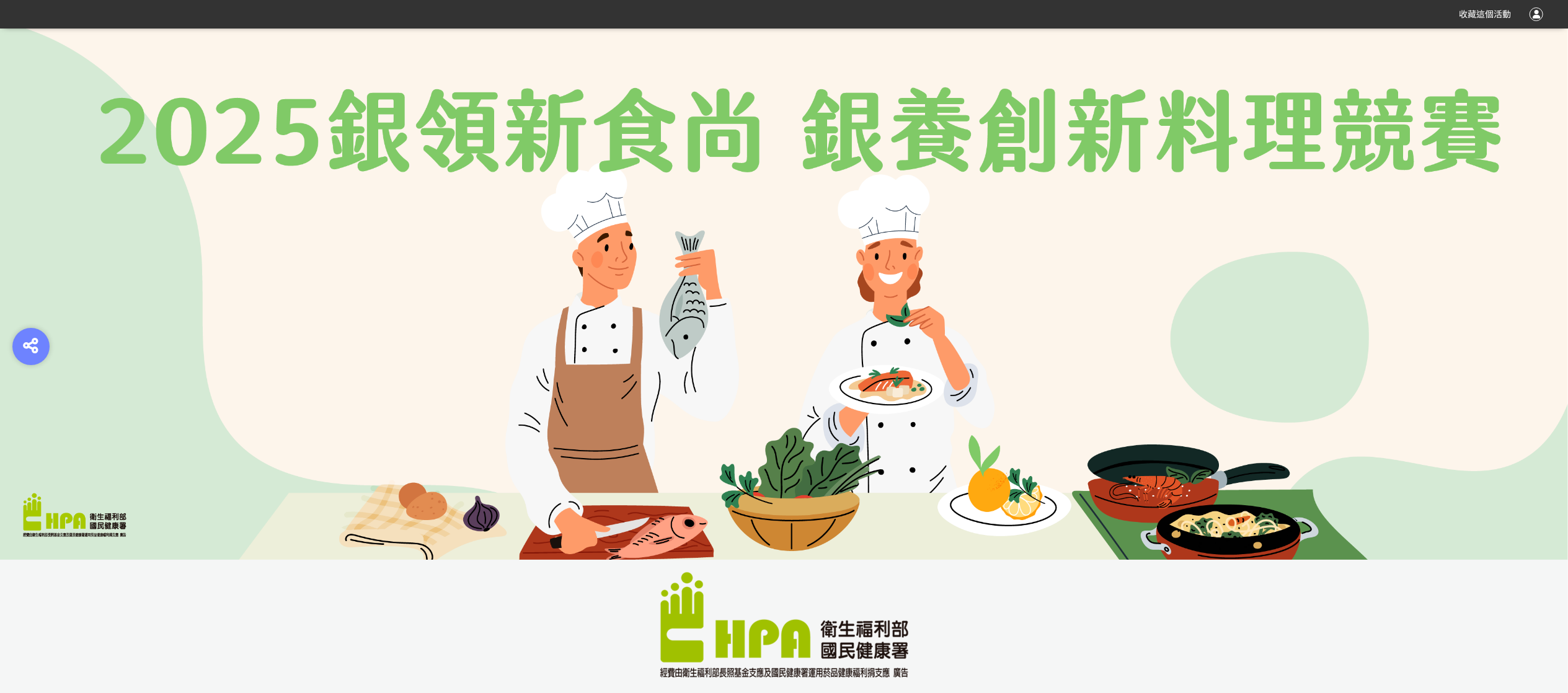
scroll to position [496, 0]
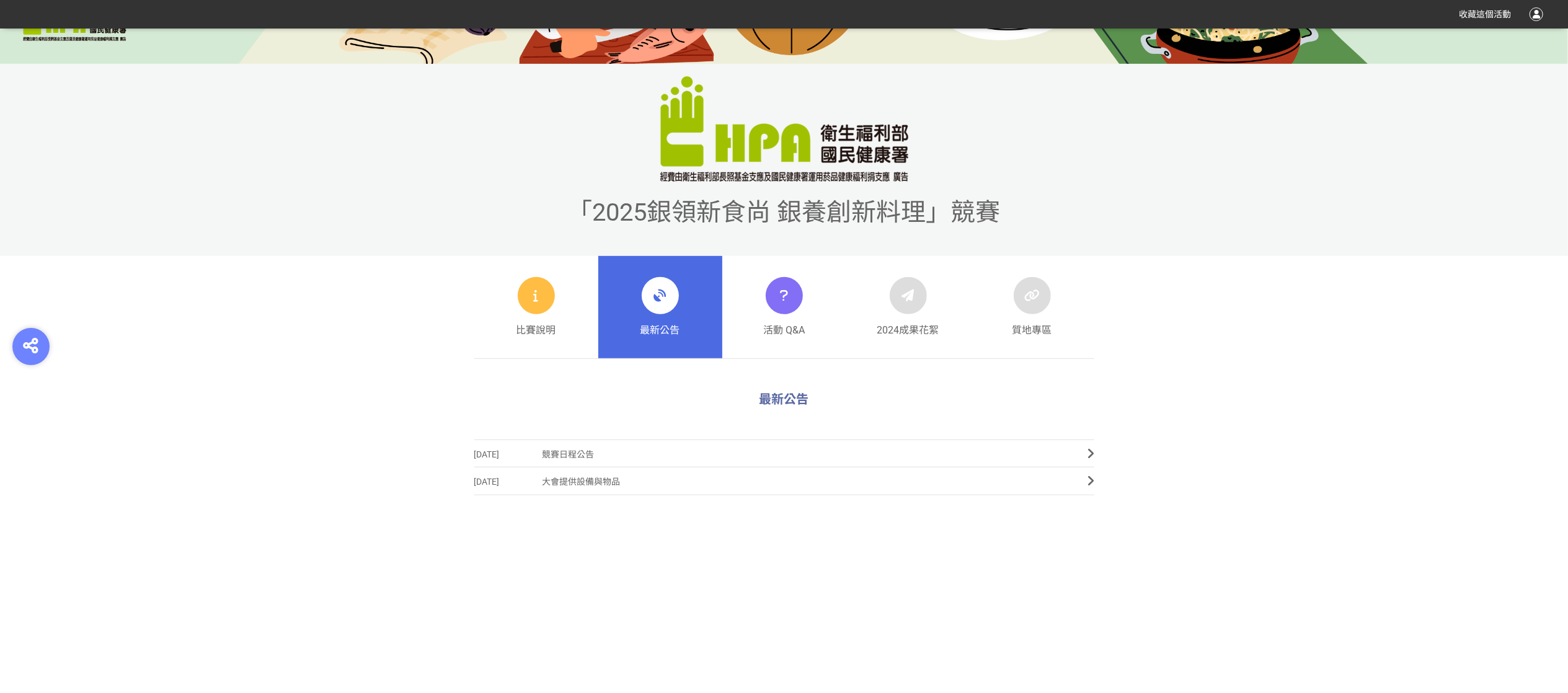
click at [561, 453] on span "競賽日程公告" at bounding box center [806, 455] width 527 height 28
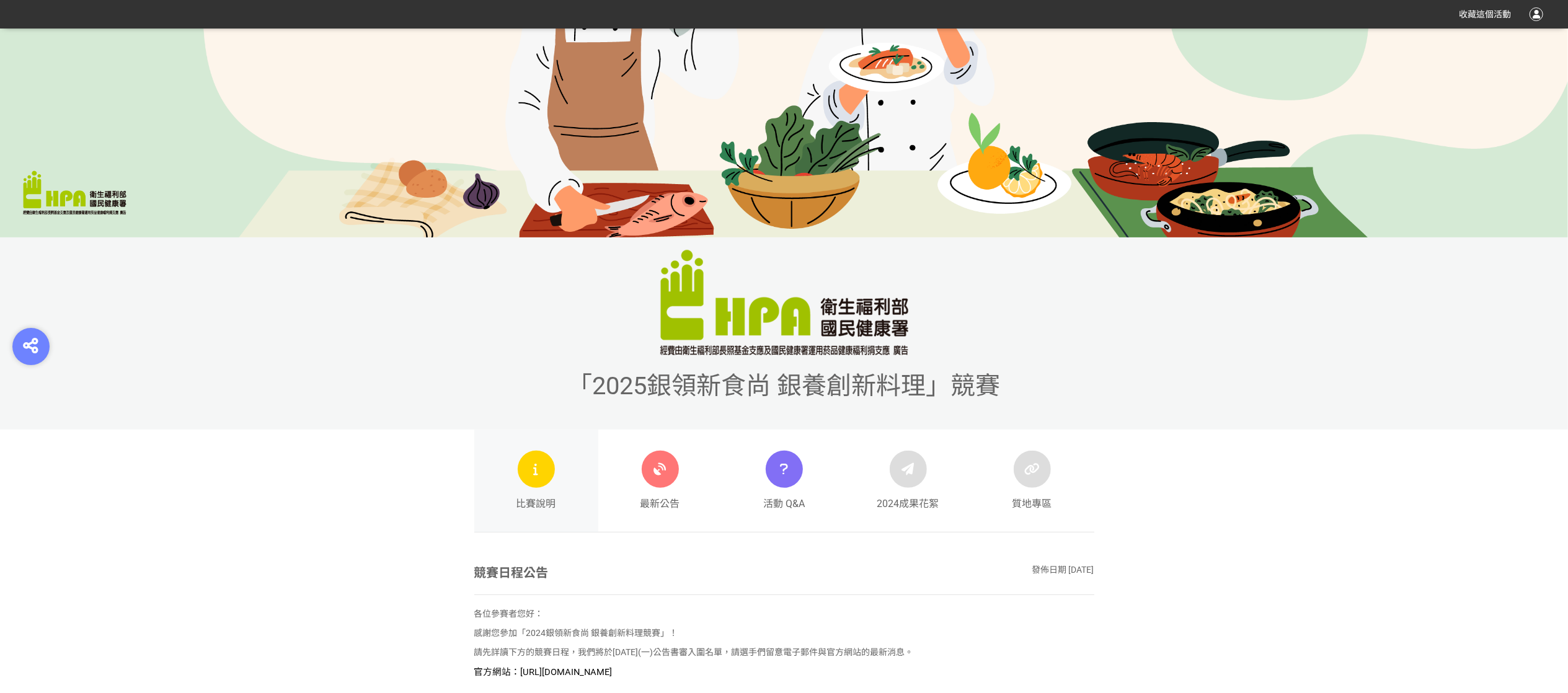
scroll to position [446, 0]
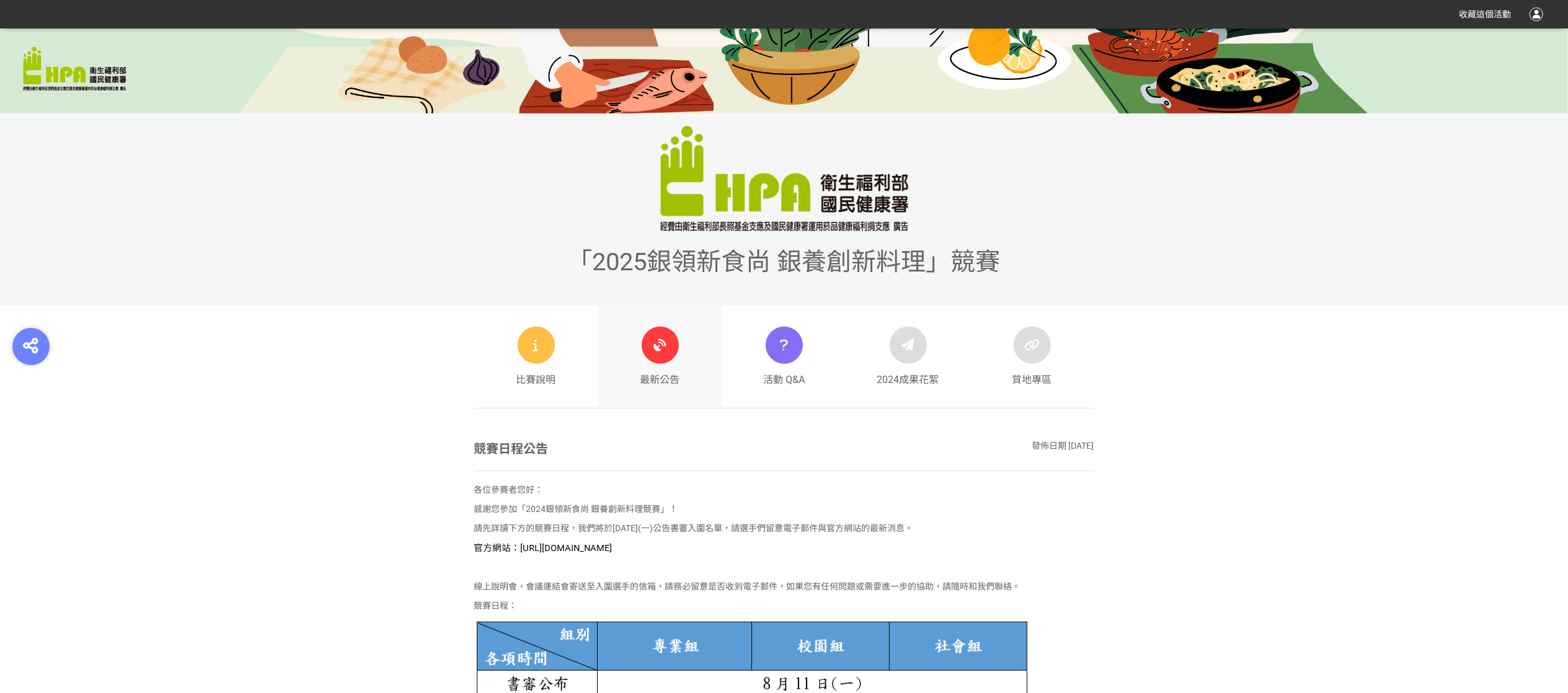
click at [657, 337] on icon at bounding box center [659, 345] width 23 height 23
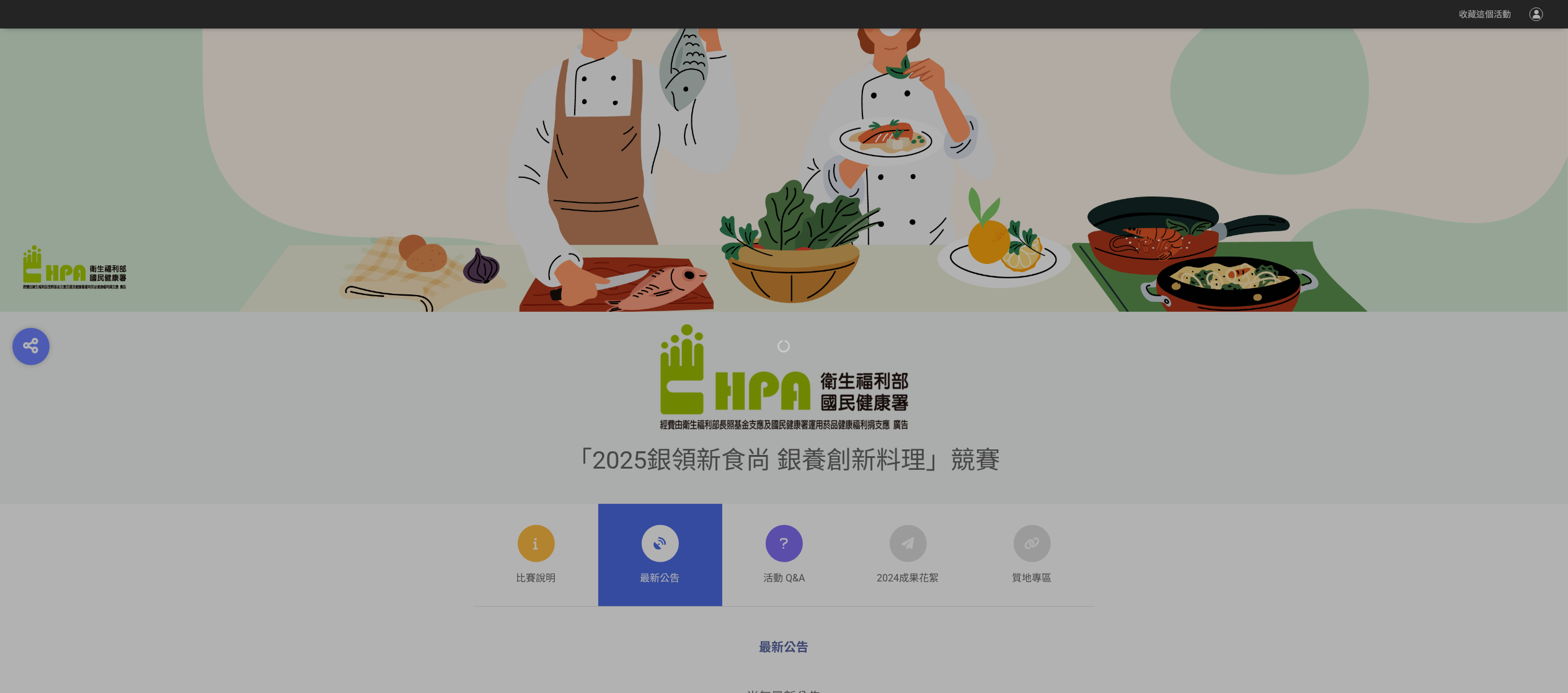
scroll to position [372, 0]
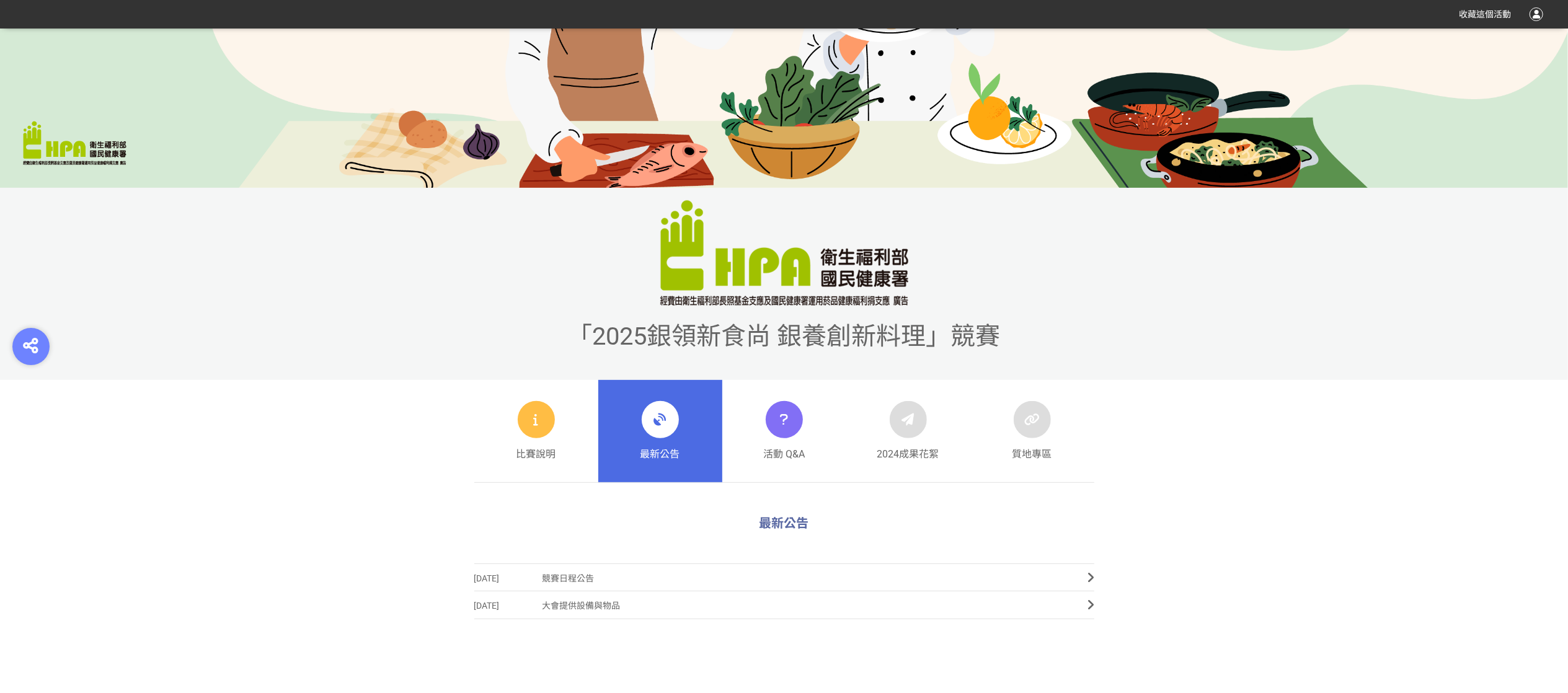
click at [650, 431] on div at bounding box center [660, 420] width 38 height 38
click at [680, 428] on link "最新公告" at bounding box center [659, 431] width 124 height 103
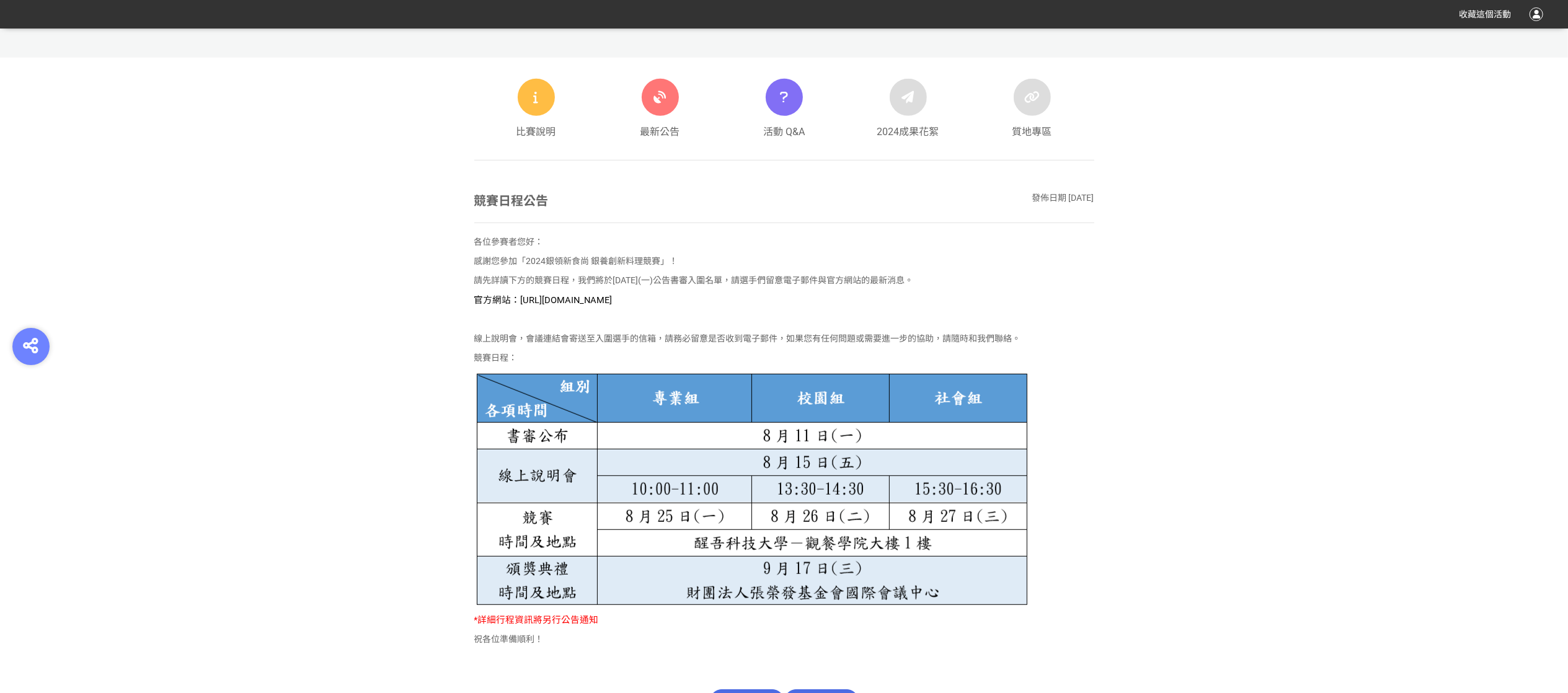
scroll to position [446, 0]
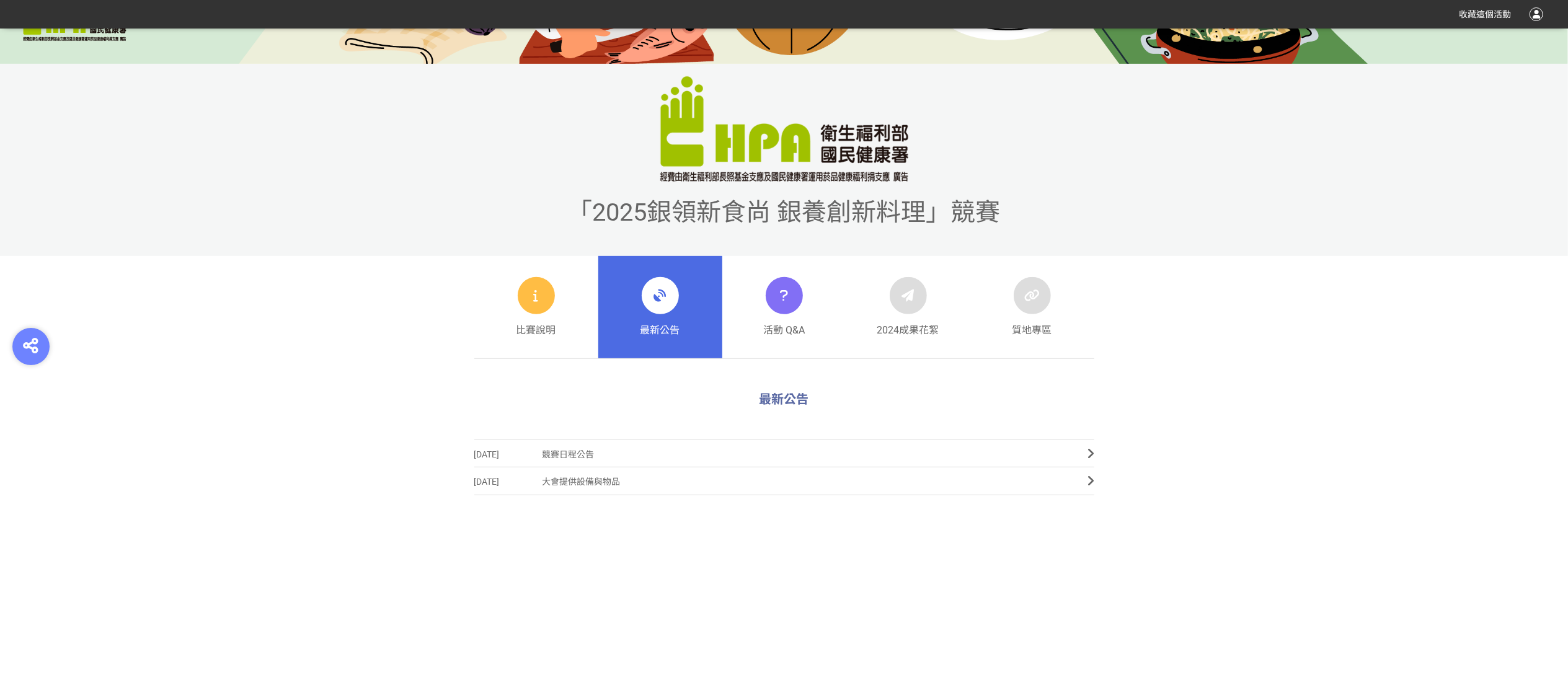
scroll to position [372, 0]
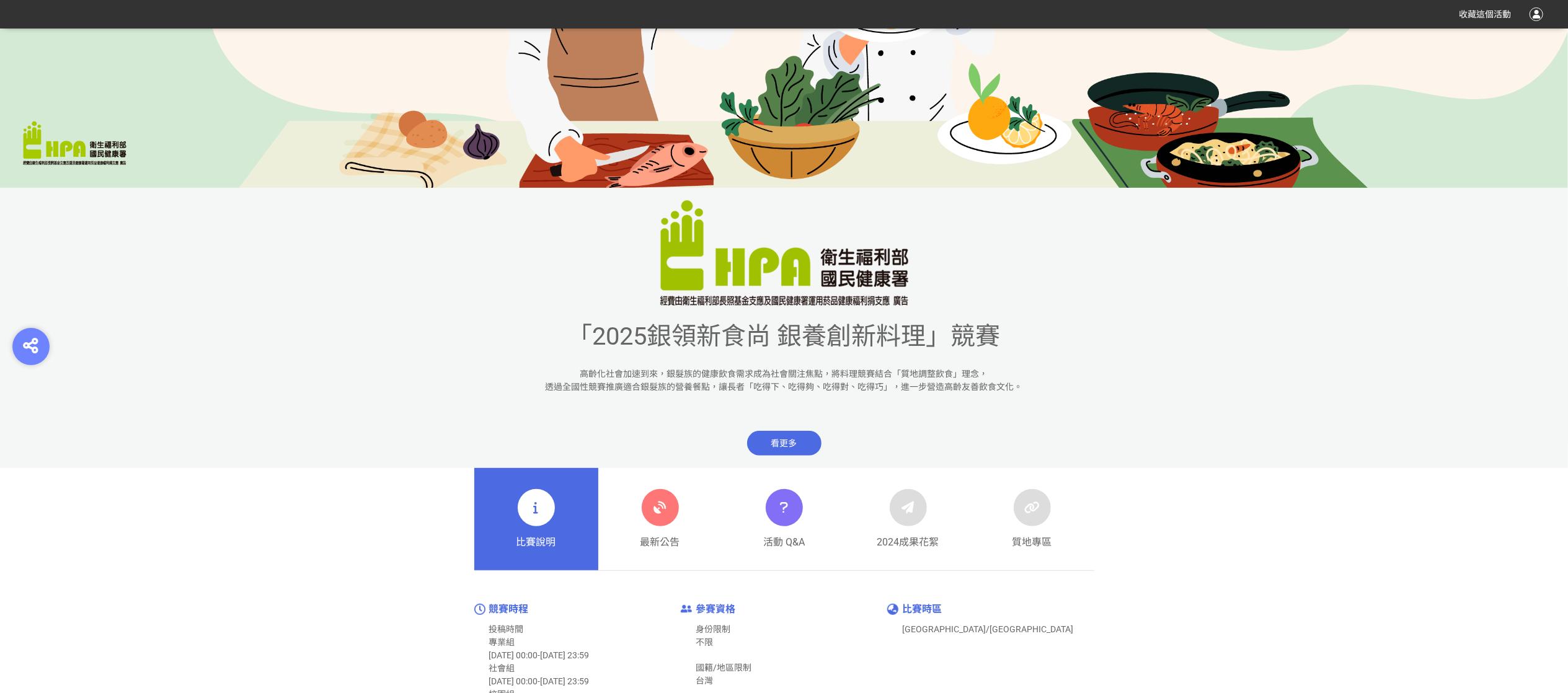
scroll to position [496, 0]
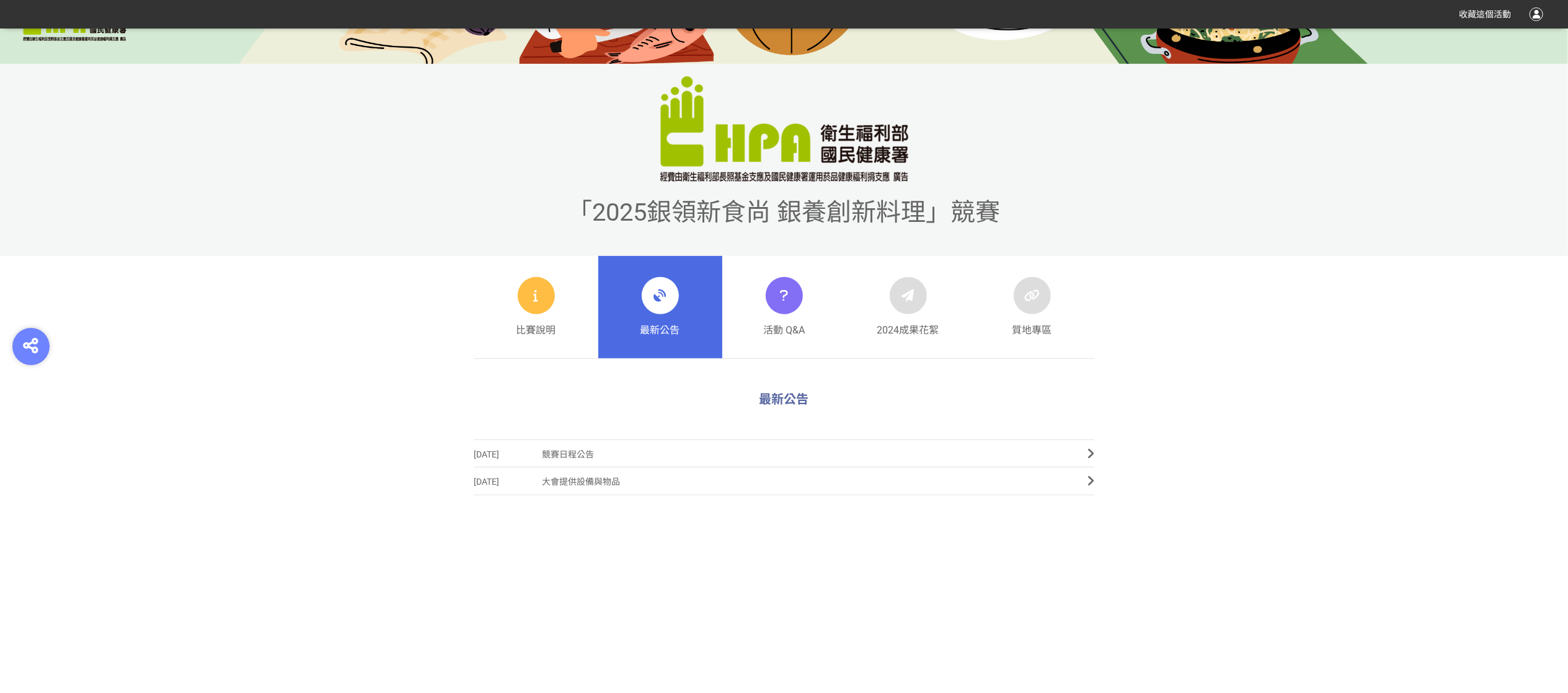
click at [646, 290] on div at bounding box center [660, 296] width 38 height 38
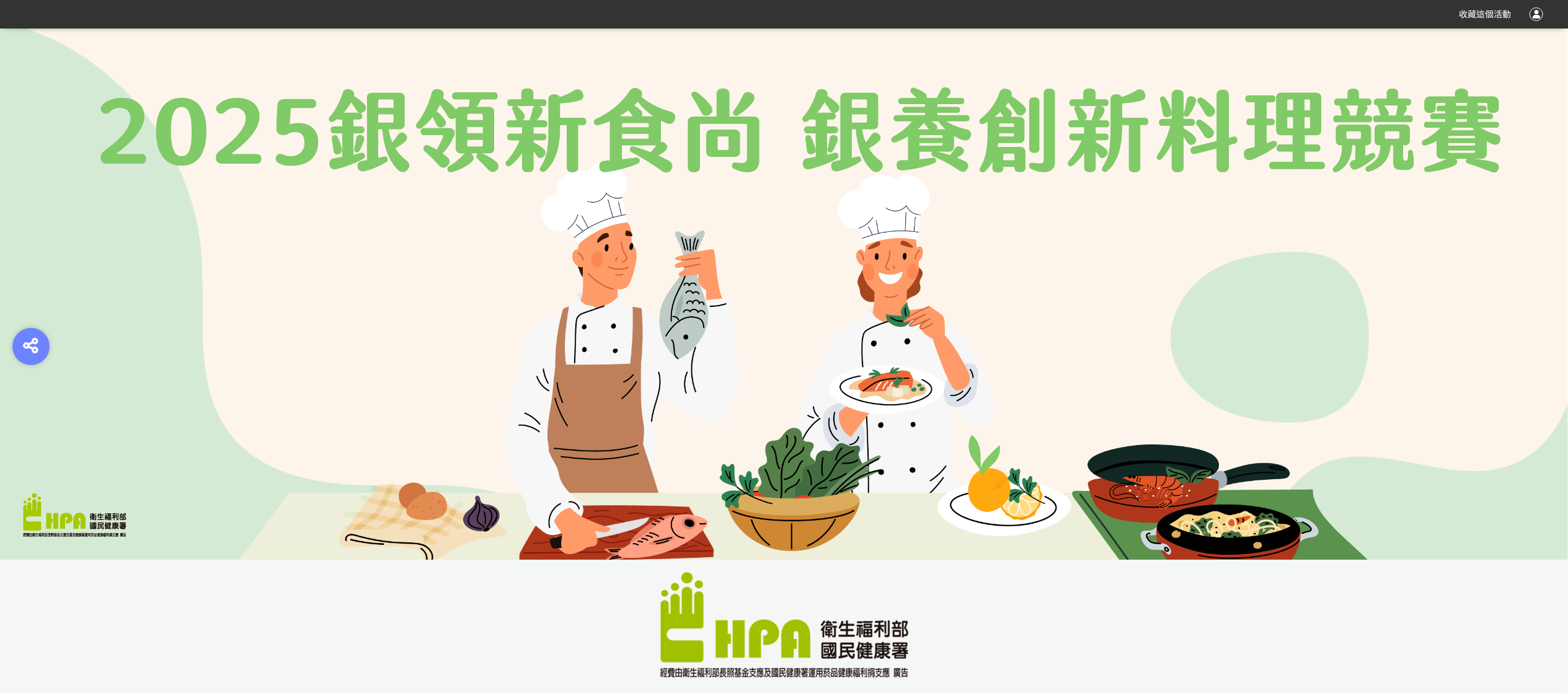
click at [578, 133] on img at bounding box center [784, 294] width 1568 height 531
